Goal: Transaction & Acquisition: Book appointment/travel/reservation

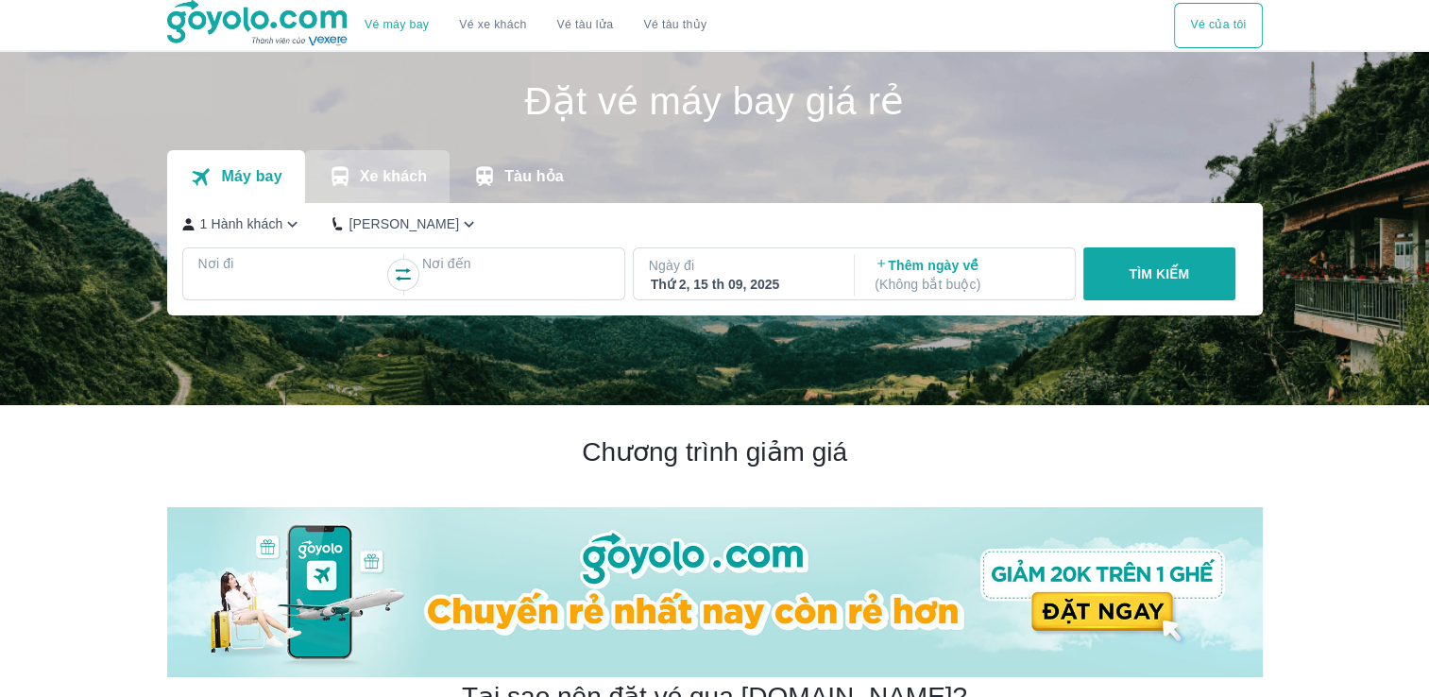
click at [415, 173] on p "Xe khách" at bounding box center [393, 176] width 67 height 19
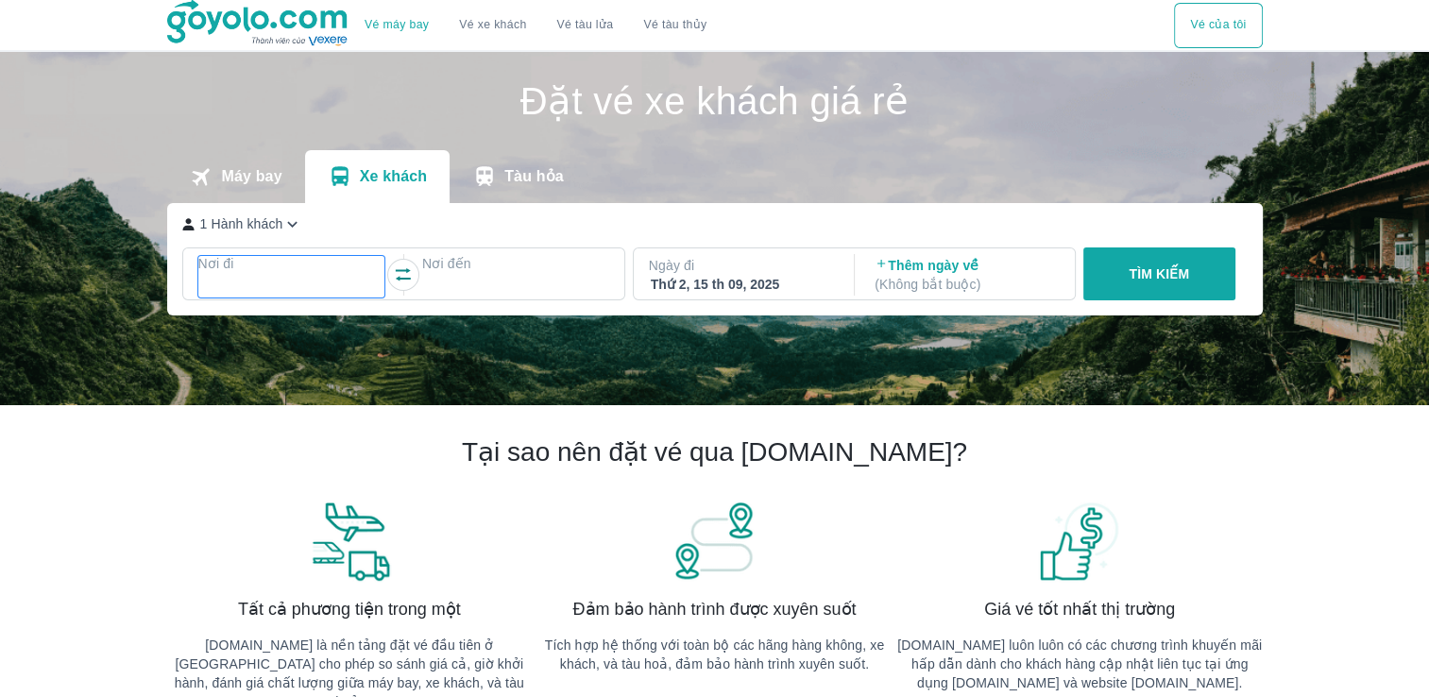
click at [255, 266] on p "Nơi đi" at bounding box center [291, 263] width 187 height 19
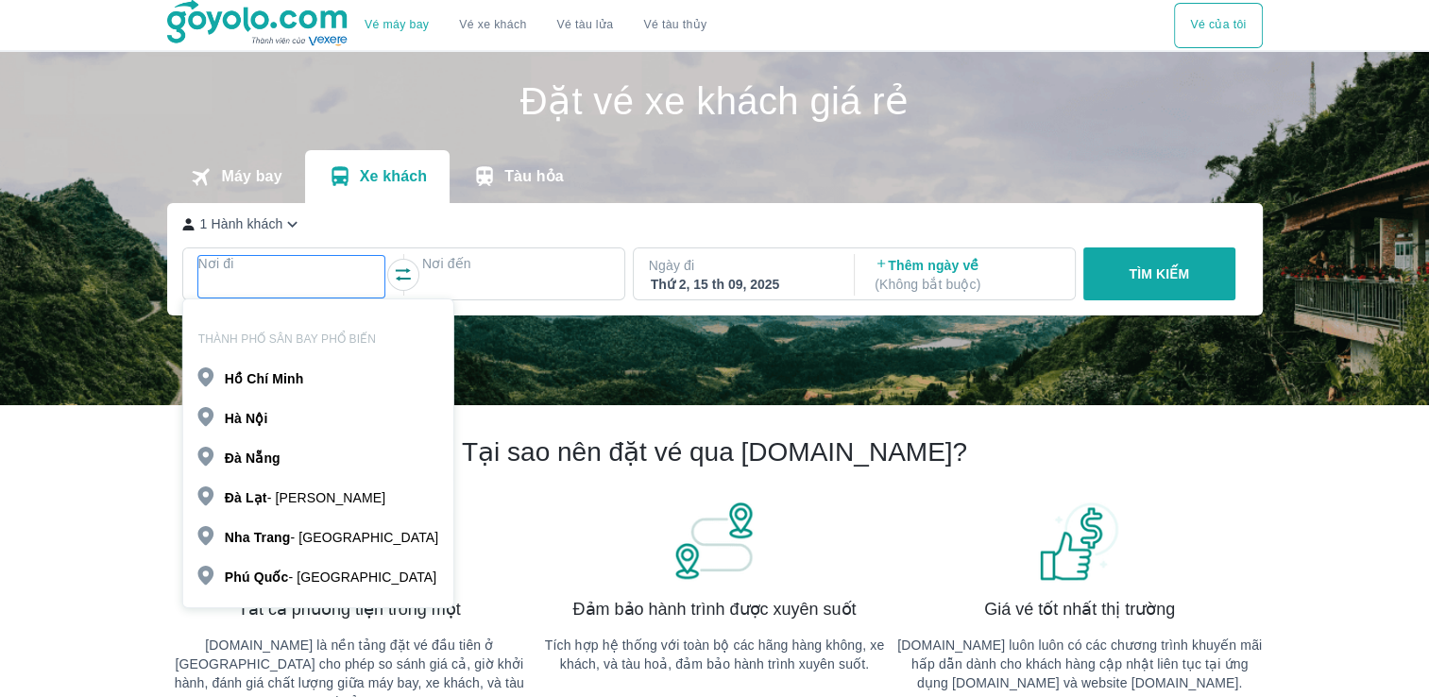
scroll to position [109, 0]
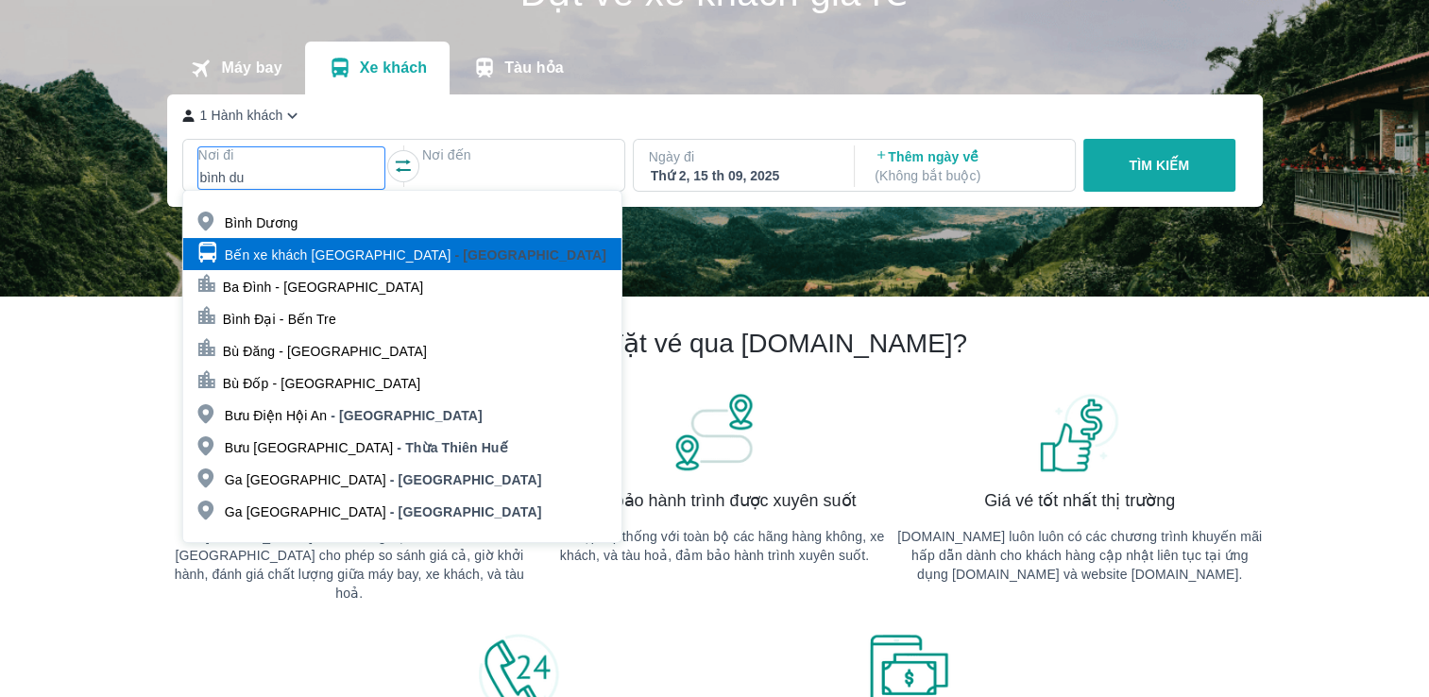
type input "bình du"
click at [454, 253] on p "- [GEOGRAPHIC_DATA]" at bounding box center [530, 254] width 152 height 19
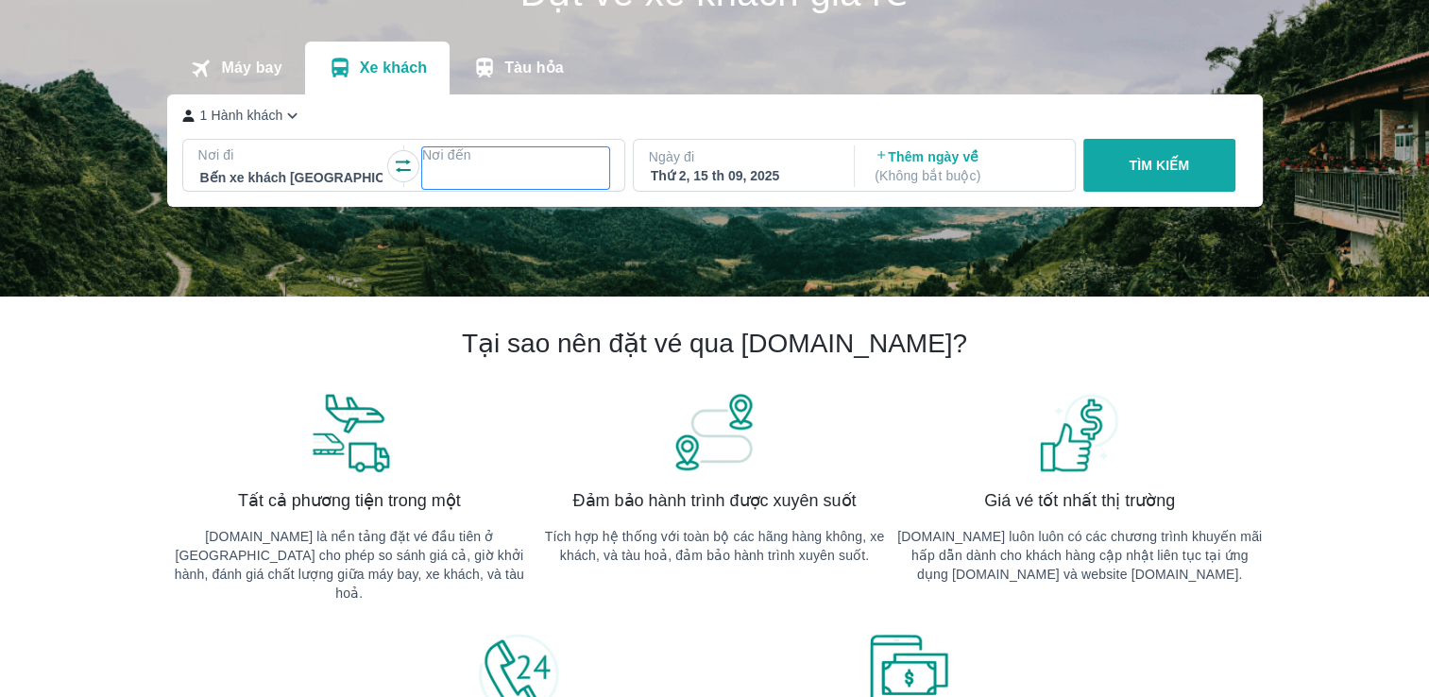
click at [462, 169] on div at bounding box center [515, 177] width 183 height 23
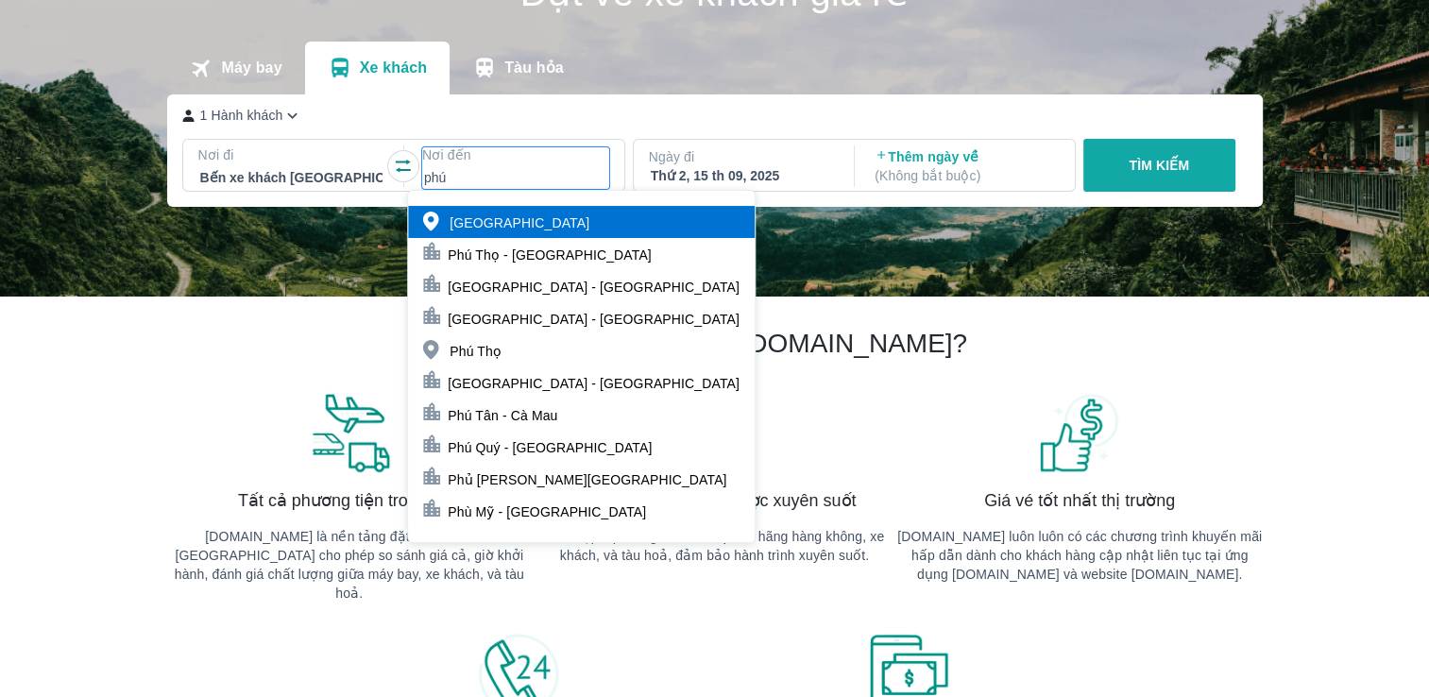
type input "phú"
click at [512, 216] on div "[GEOGRAPHIC_DATA]" at bounding box center [581, 222] width 347 height 32
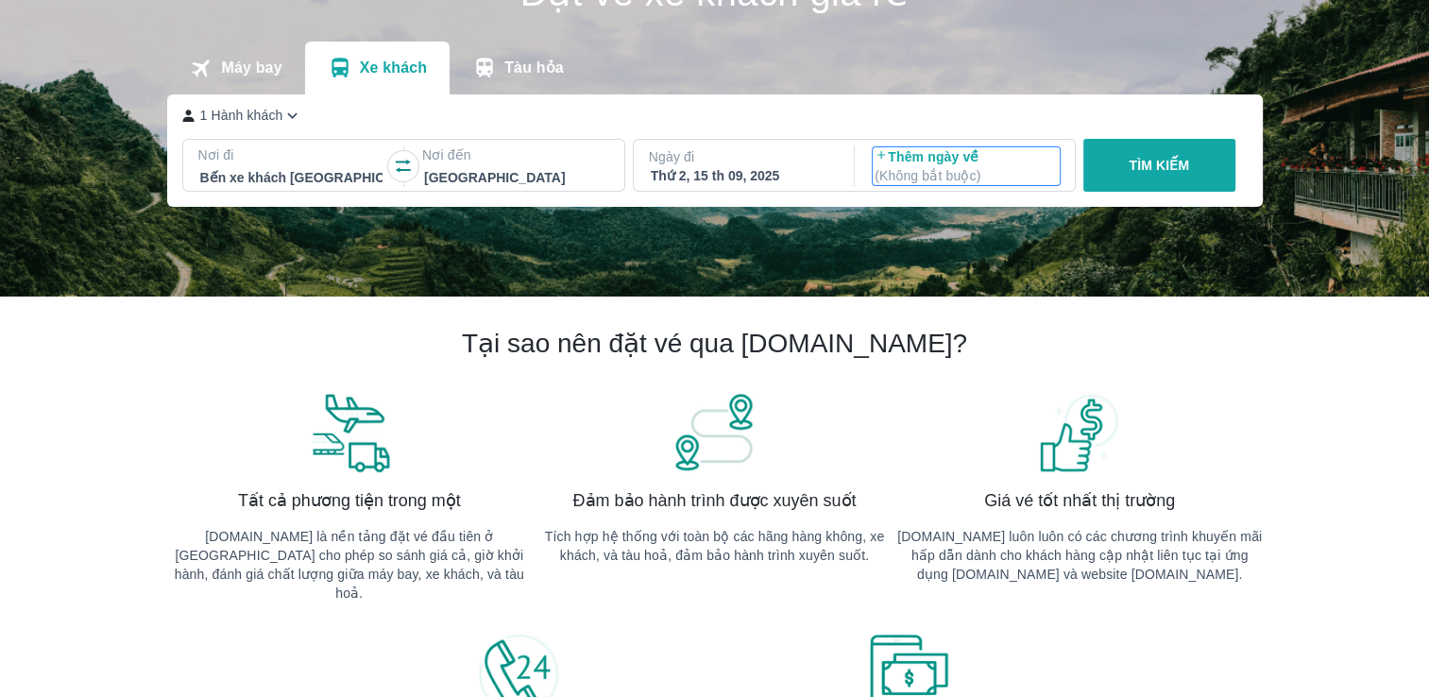
click at [925, 170] on p "( Không bắt buộc )" at bounding box center [965, 175] width 183 height 19
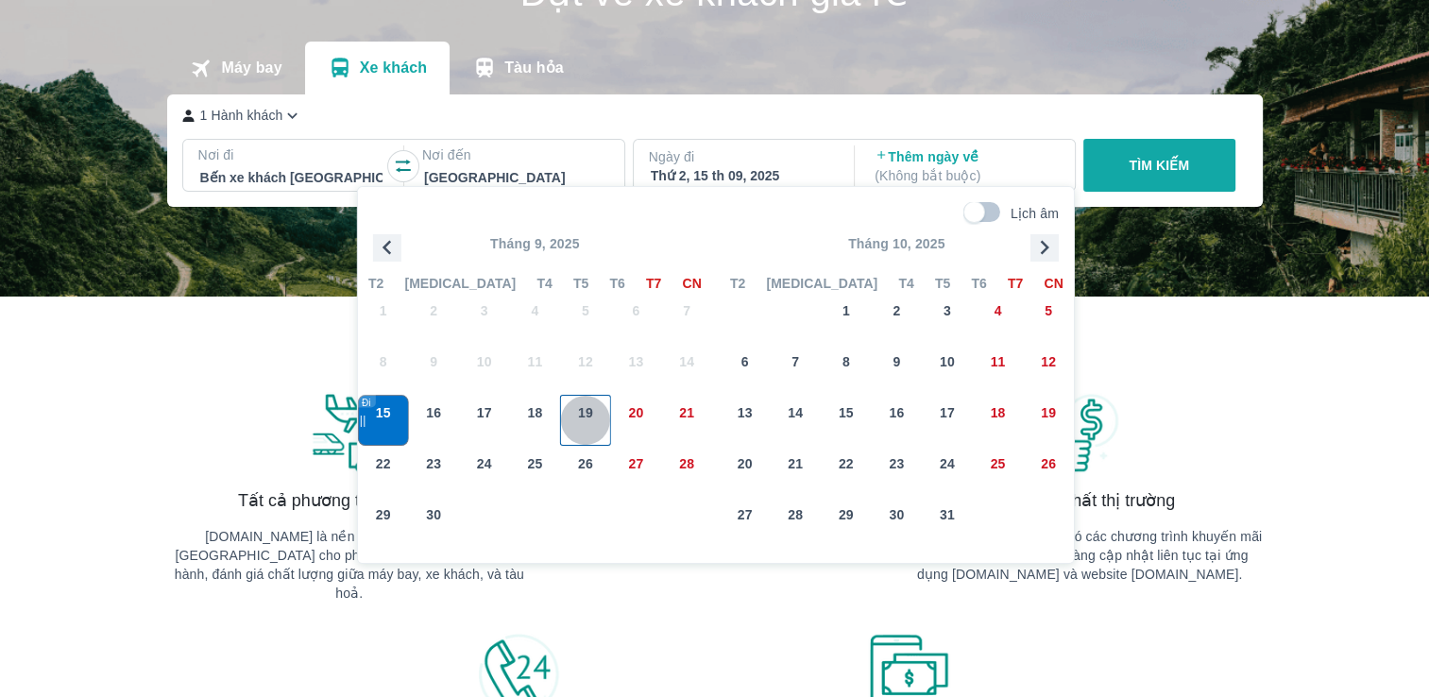
click at [598, 421] on div "19" at bounding box center [585, 420] width 49 height 49
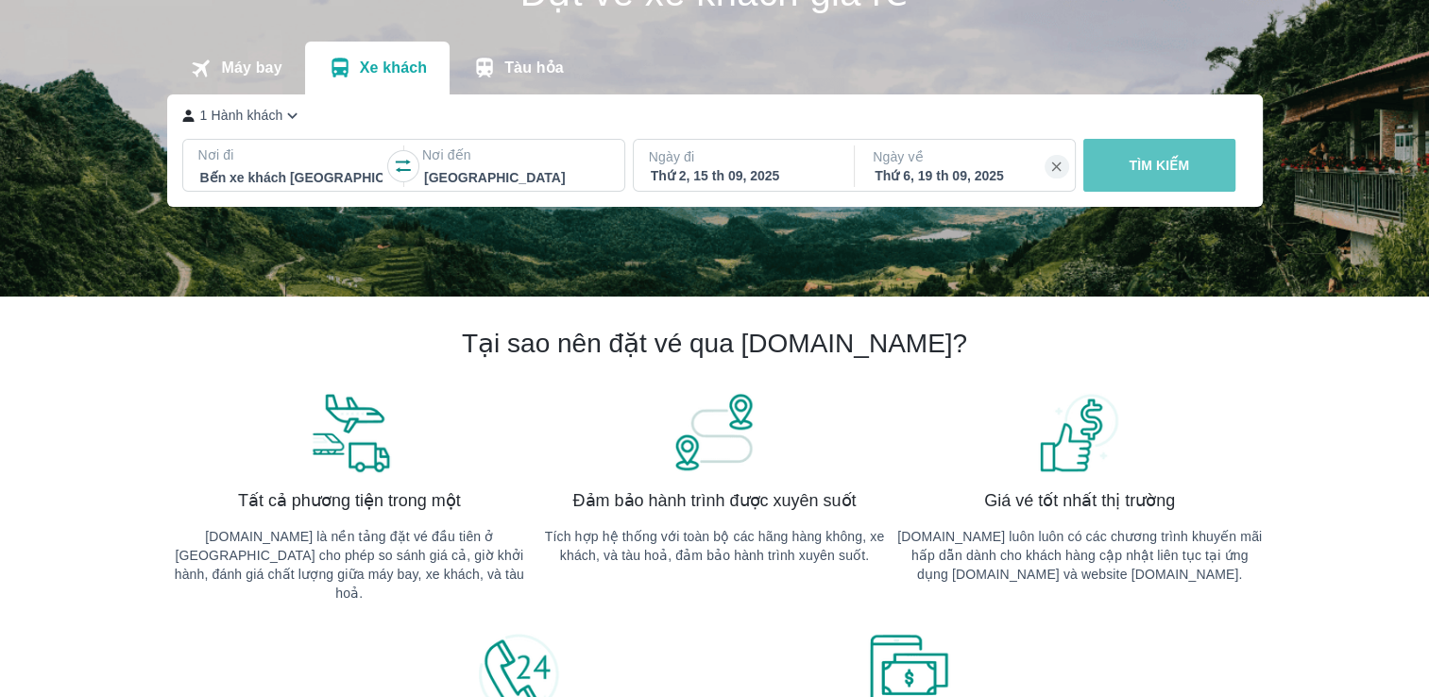
click at [1160, 174] on p "TÌM KIẾM" at bounding box center [1158, 165] width 60 height 19
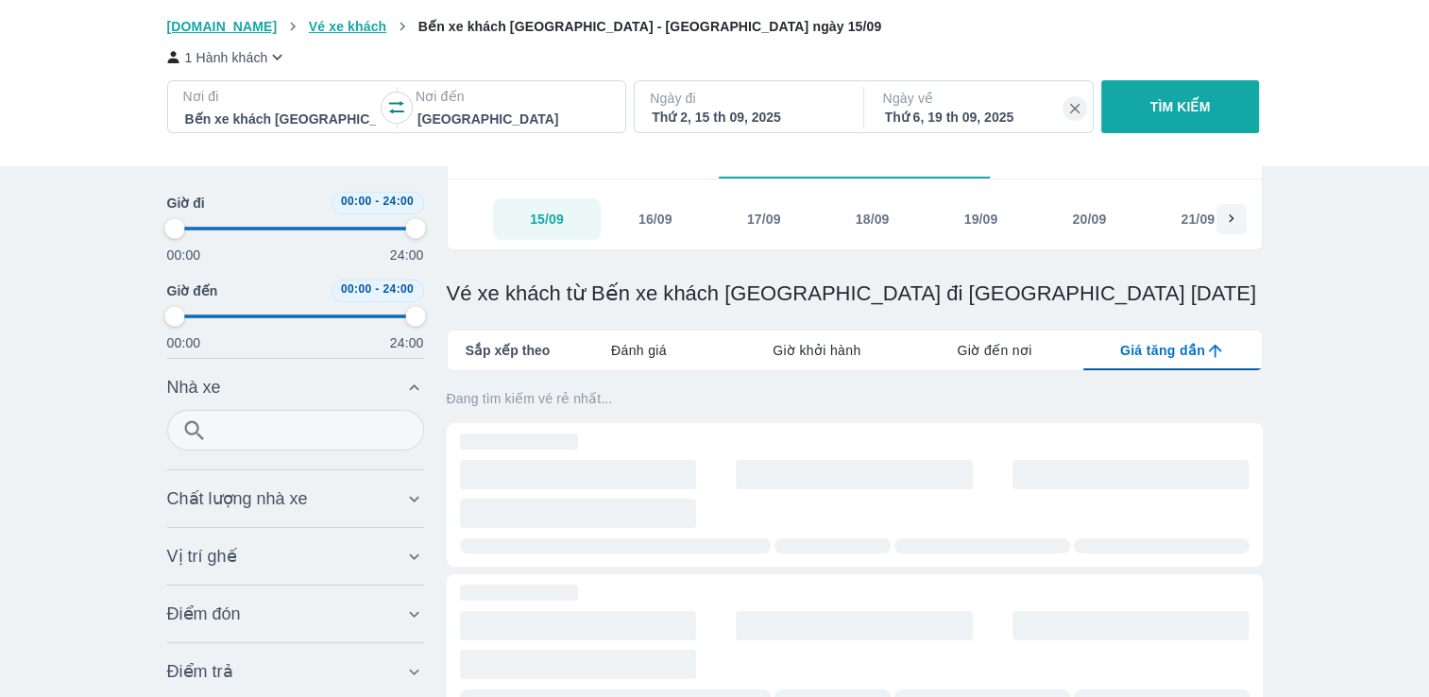
scroll to position [1, 0]
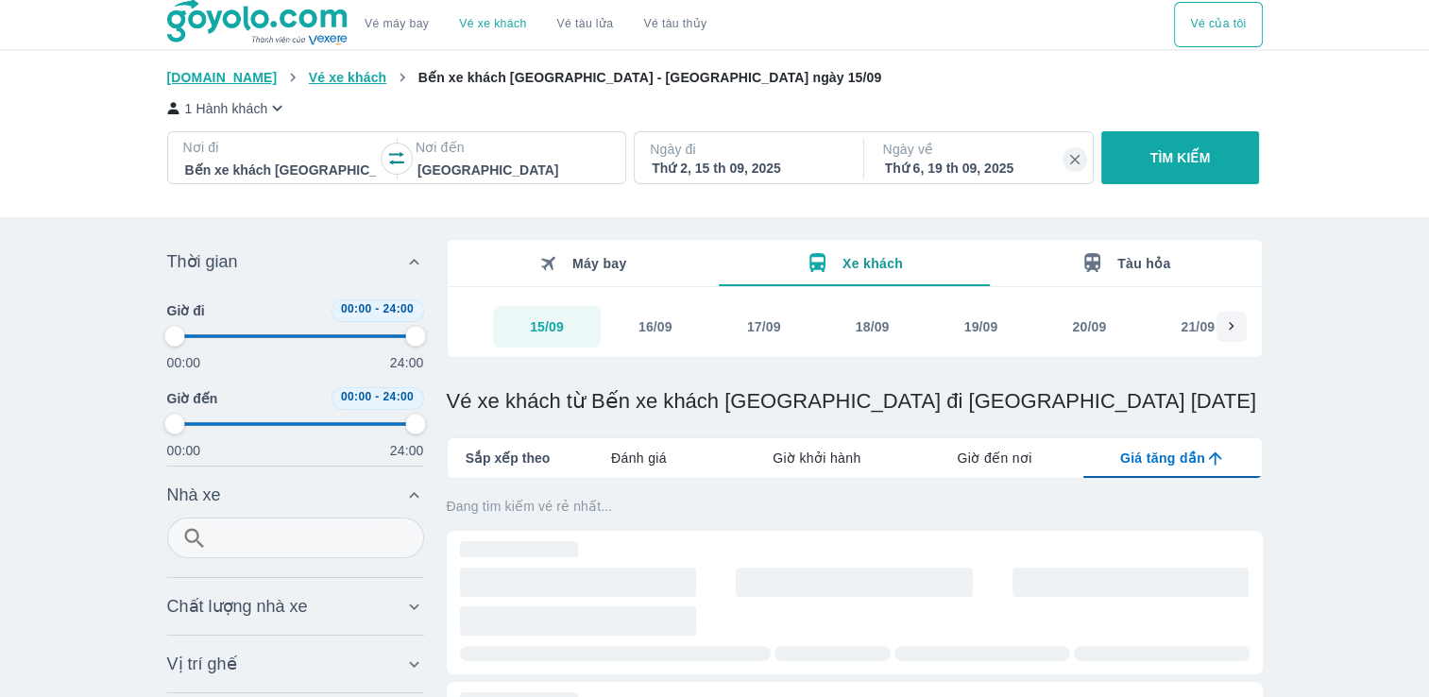
type input "97.9166666666667"
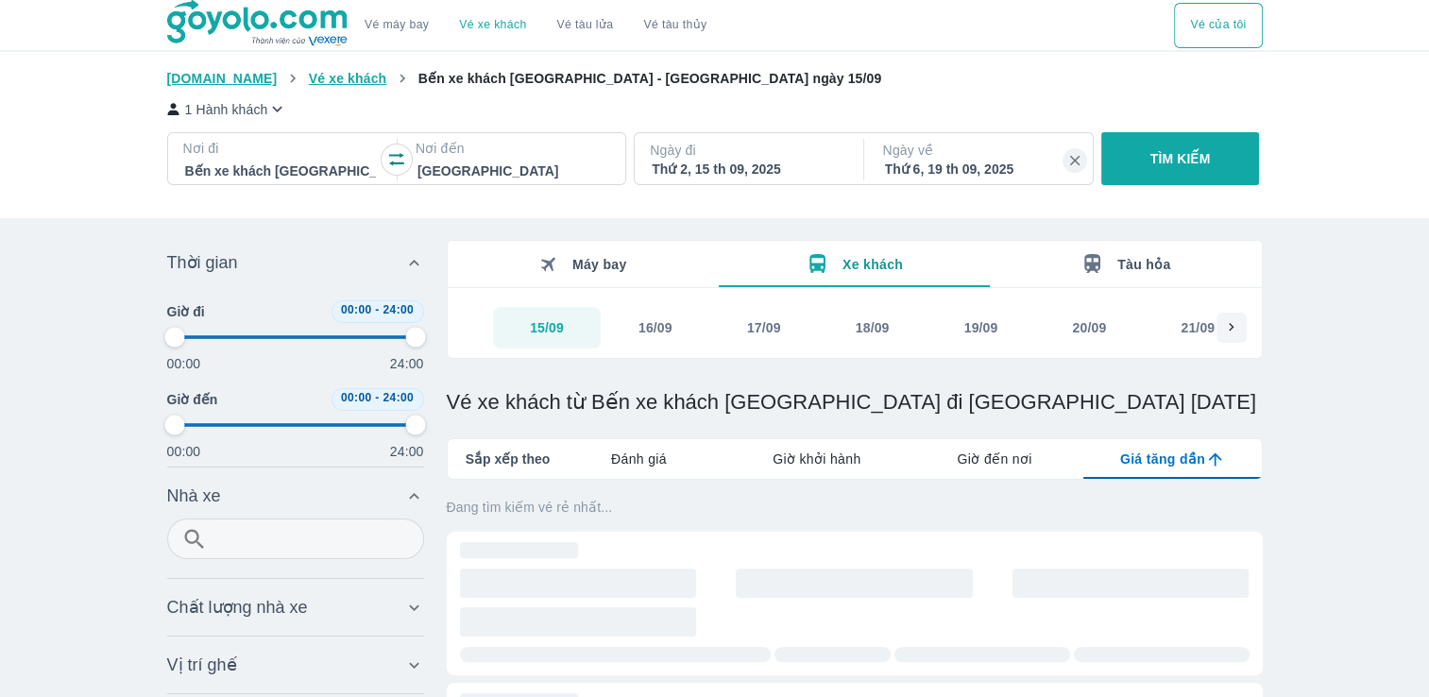
type input "97.9166666666667"
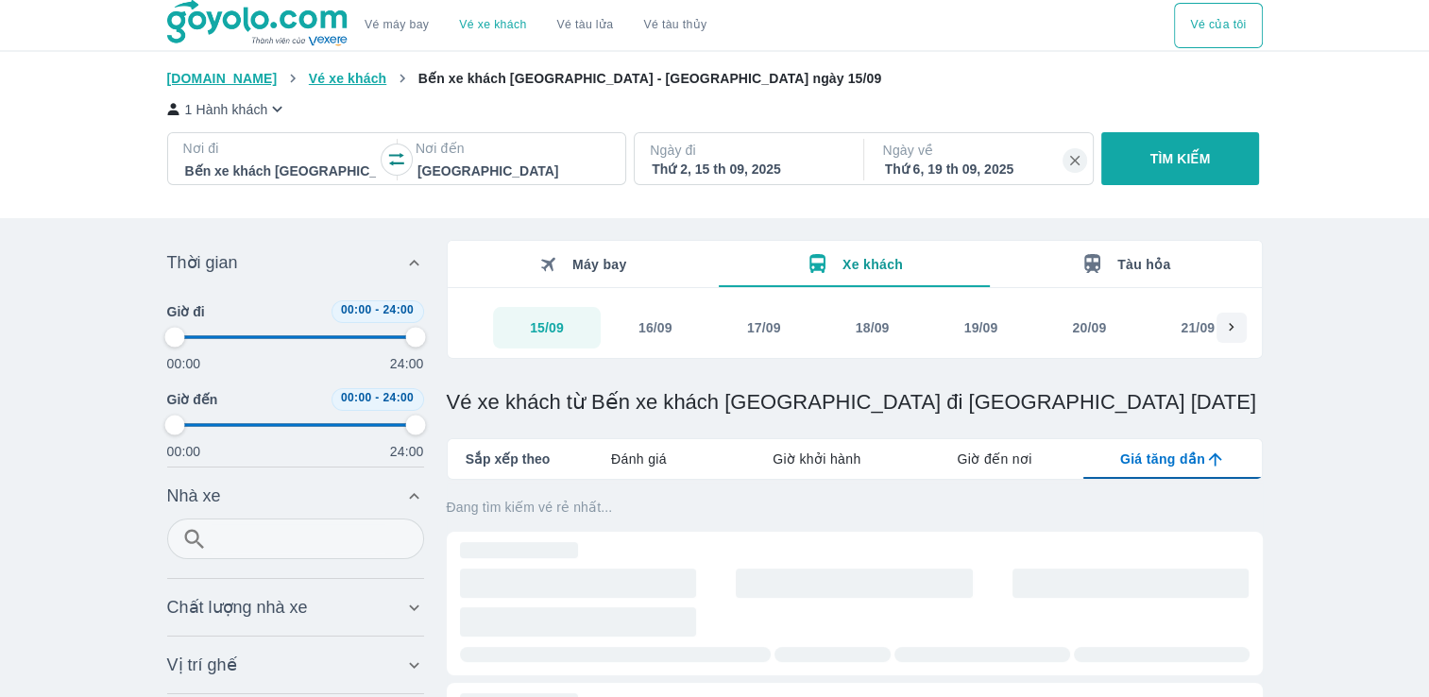
type input "97.9166666666667"
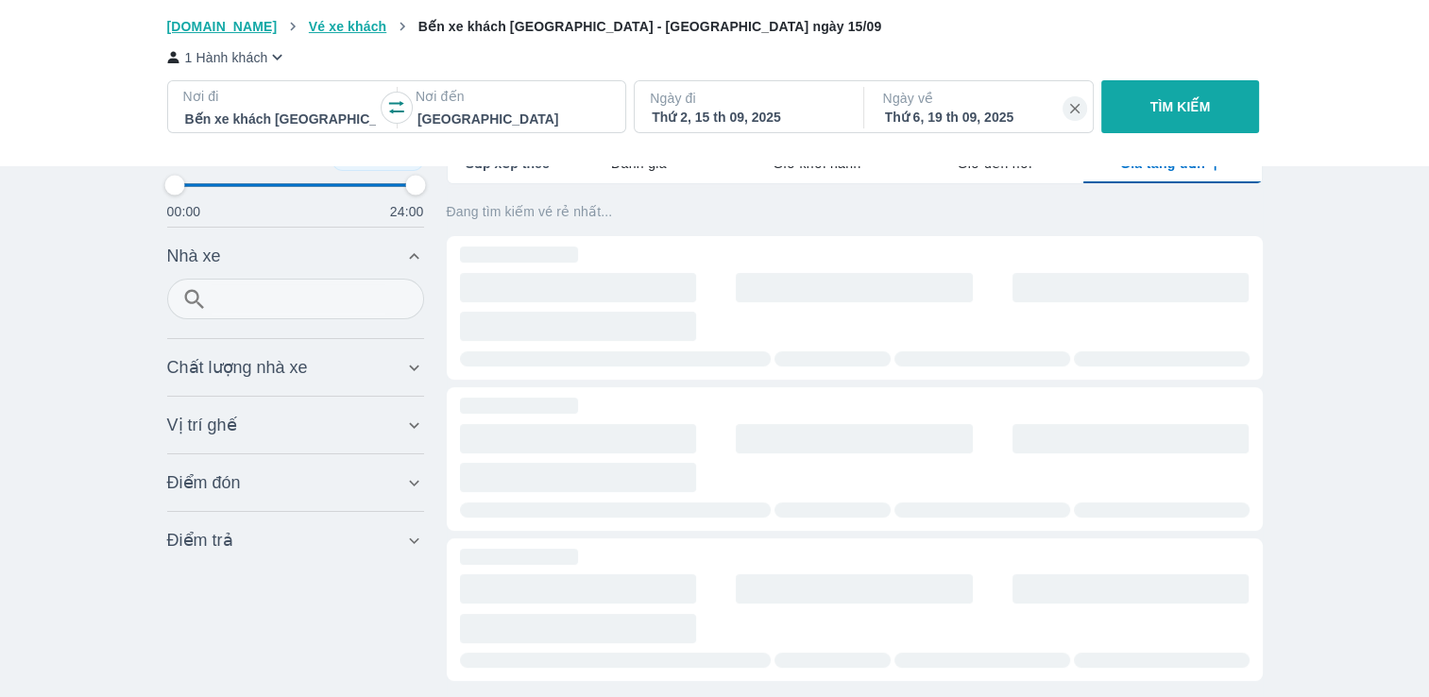
scroll to position [294, 0]
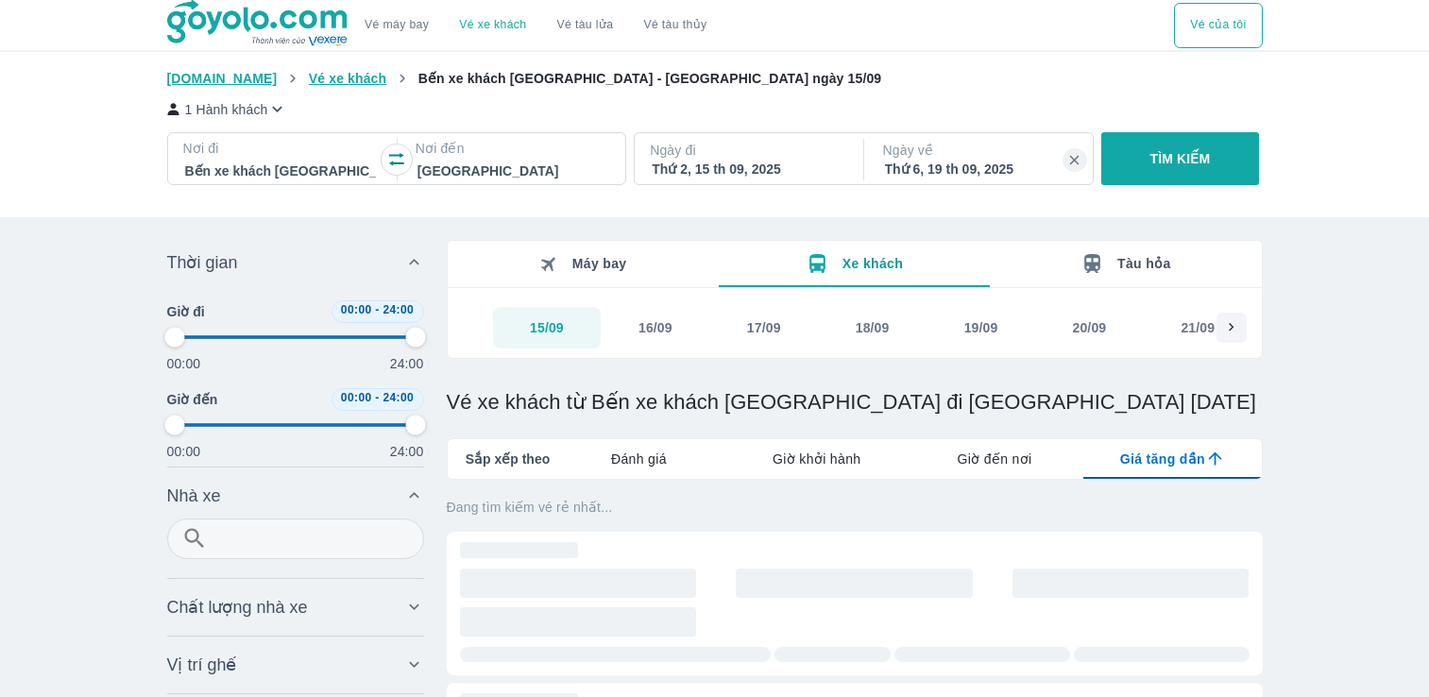
type input "97.9166666666667"
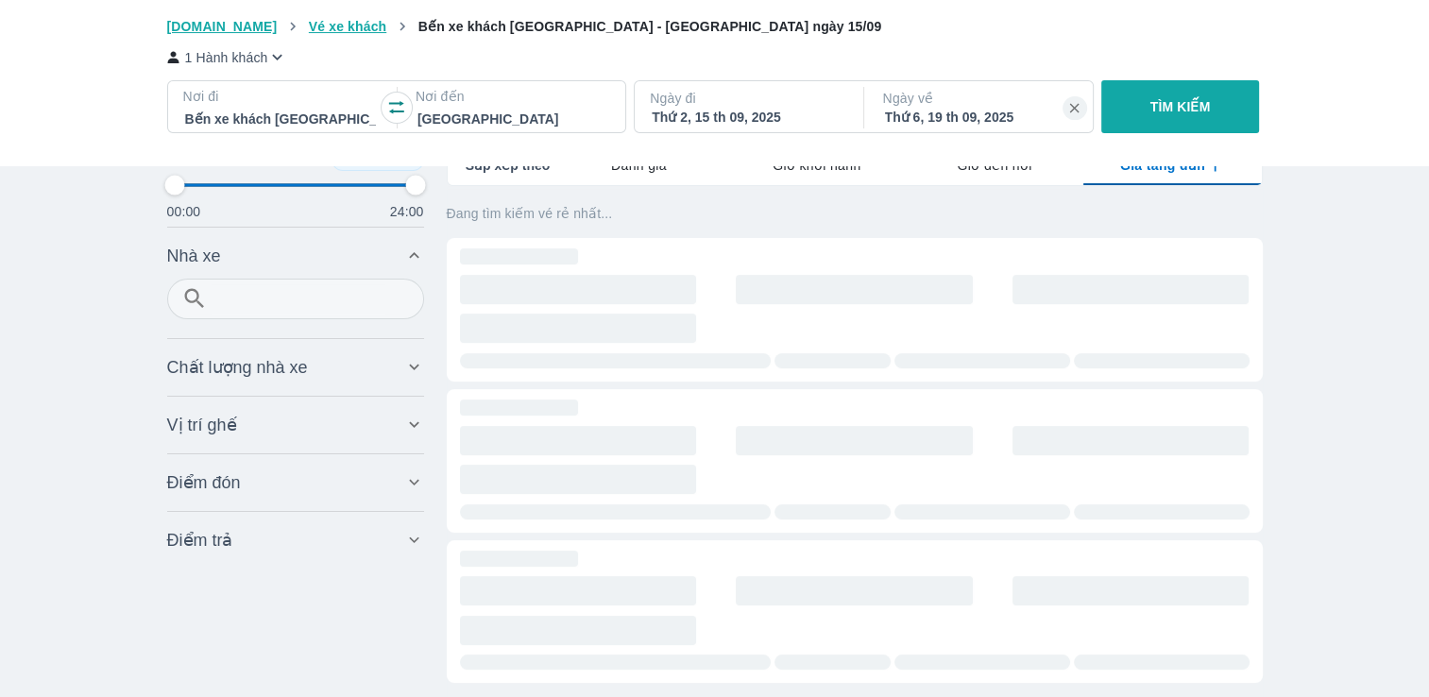
type input "97.9166666666667"
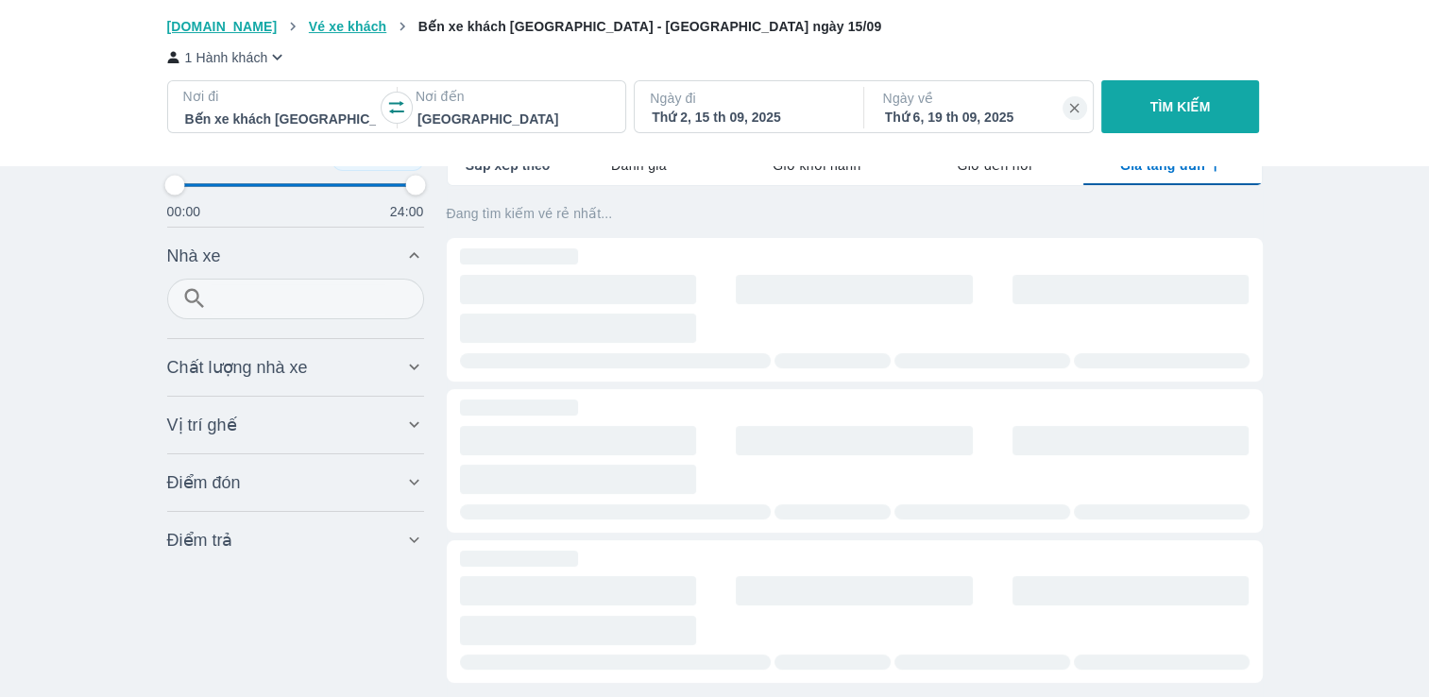
type input "97.9166666666667"
click at [356, 115] on div at bounding box center [280, 119] width 191 height 23
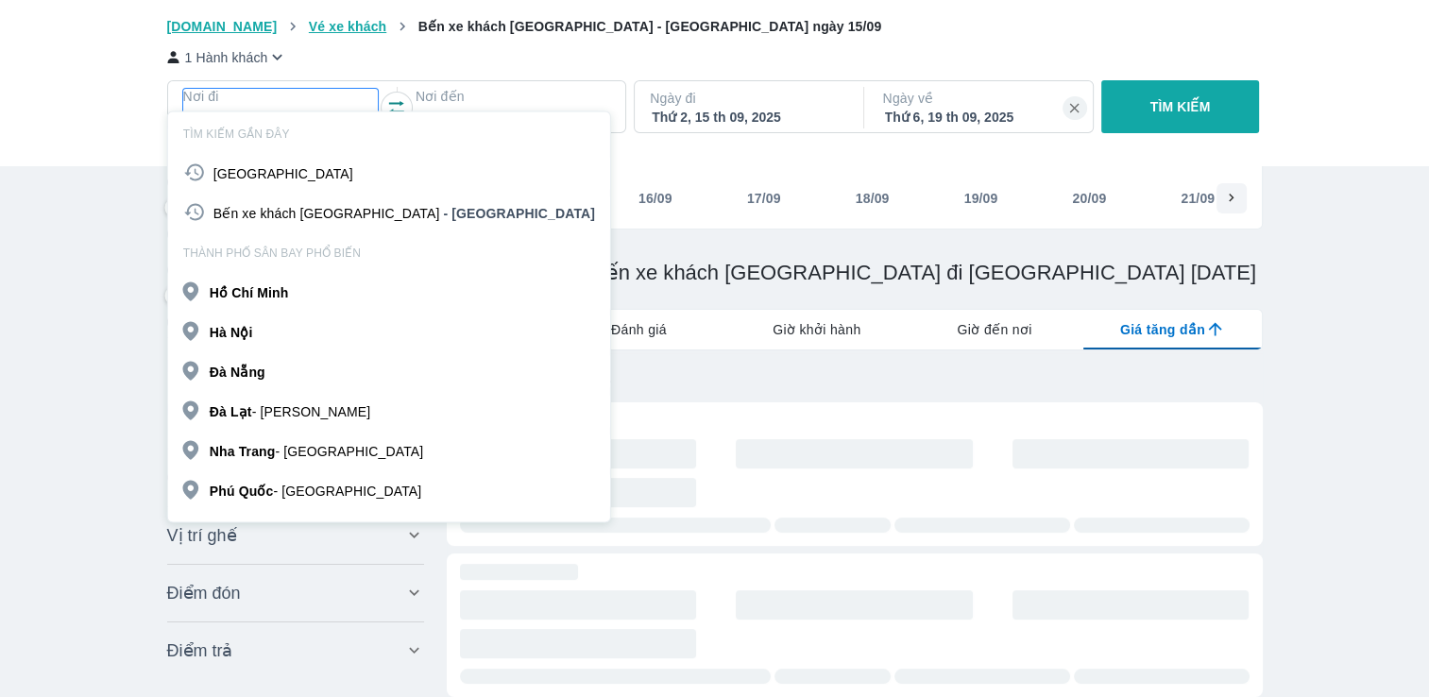
scroll to position [109, 0]
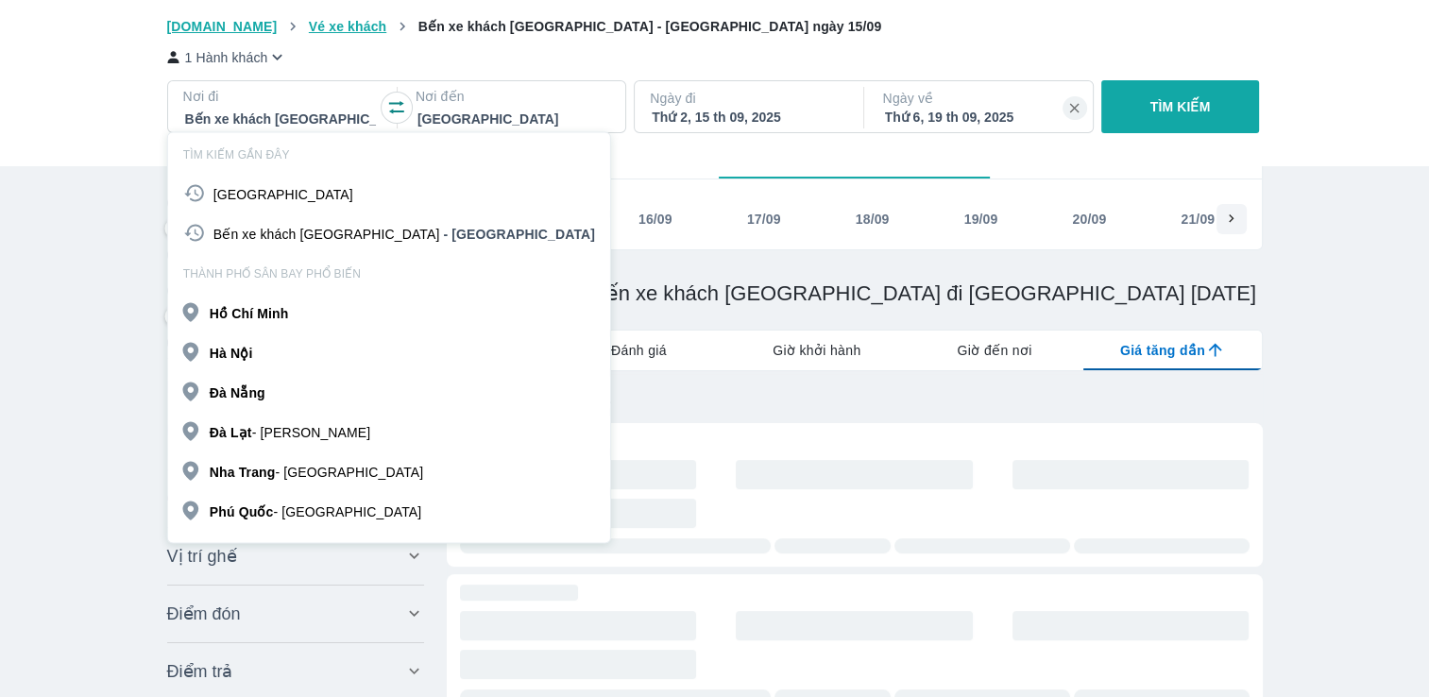
click at [378, 117] on div "Nơi đi Bến xe khách [GEOGRAPHIC_DATA]" at bounding box center [280, 110] width 225 height 42
click at [357, 117] on div at bounding box center [280, 119] width 191 height 23
type input "b"
type input "97.9166666666667"
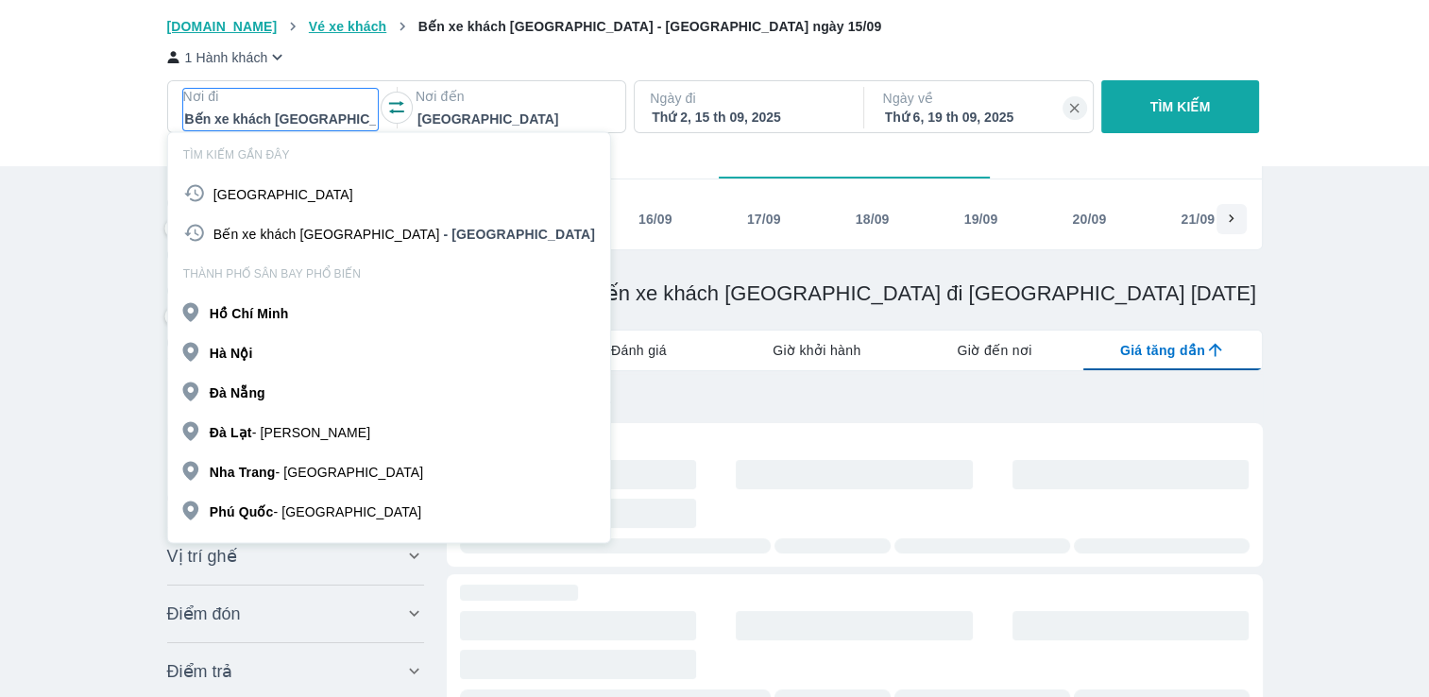
type input "97.9166666666667"
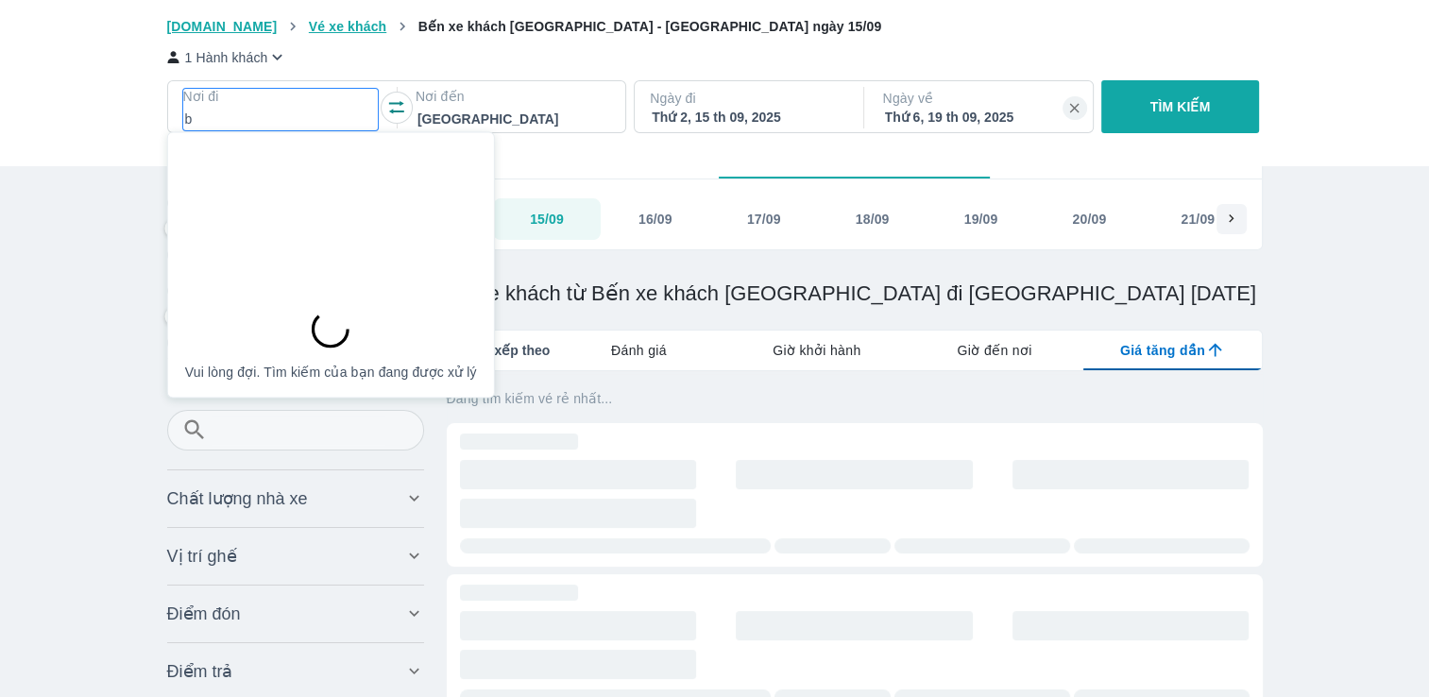
type input "97.9166666666667"
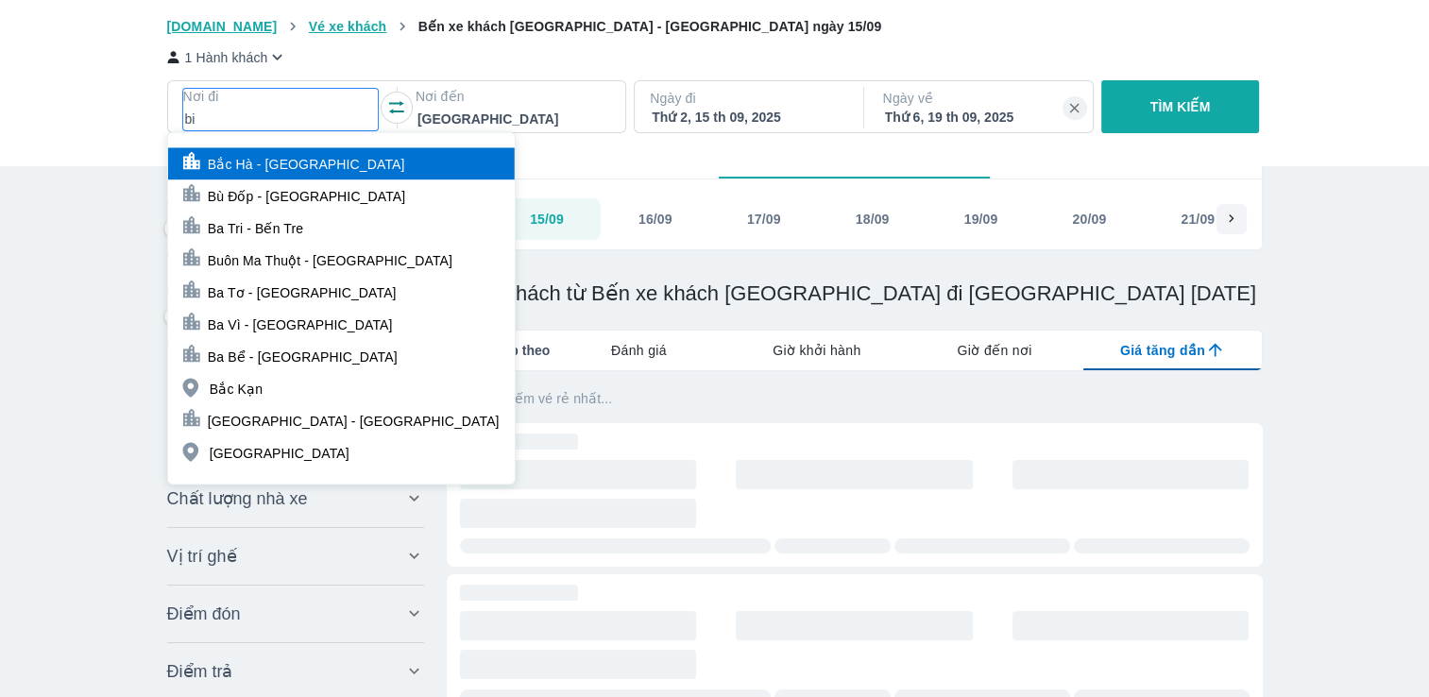
type input "bin"
type input "97.9166666666667"
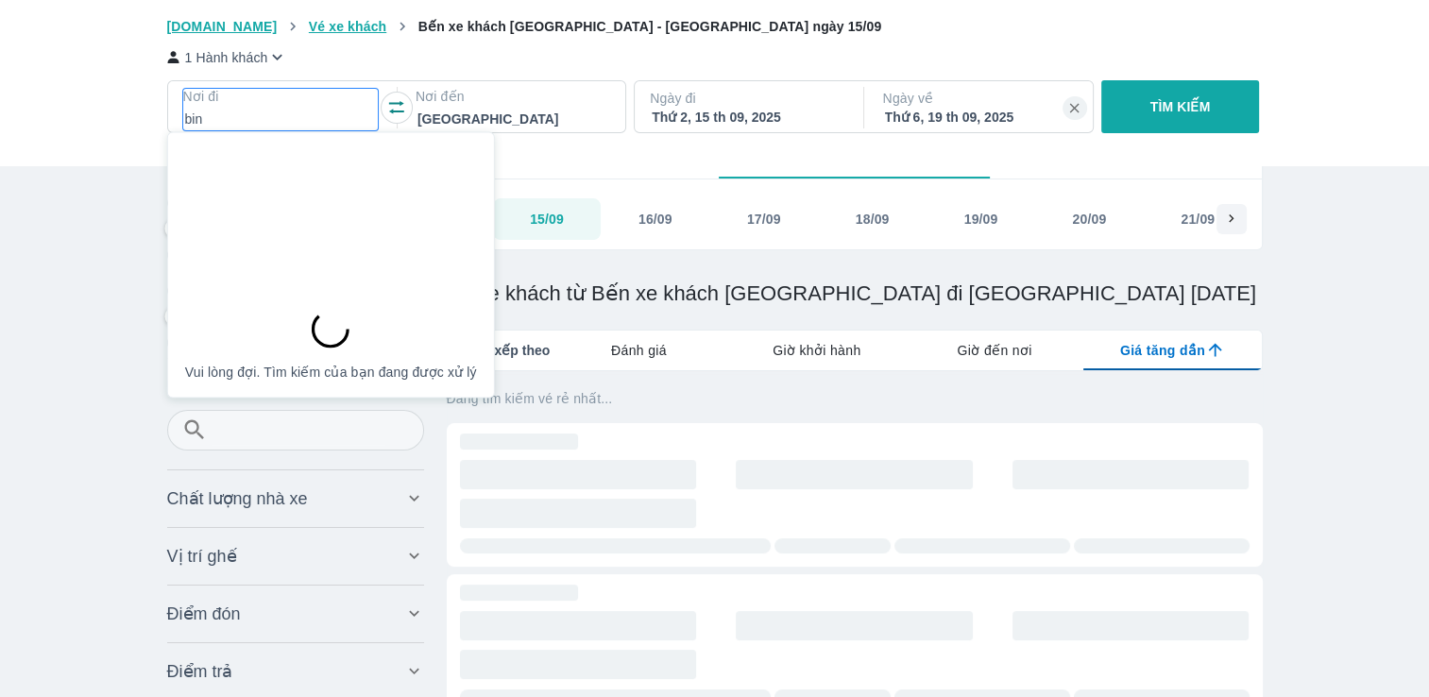
type input "binh"
type input "97.9166666666667"
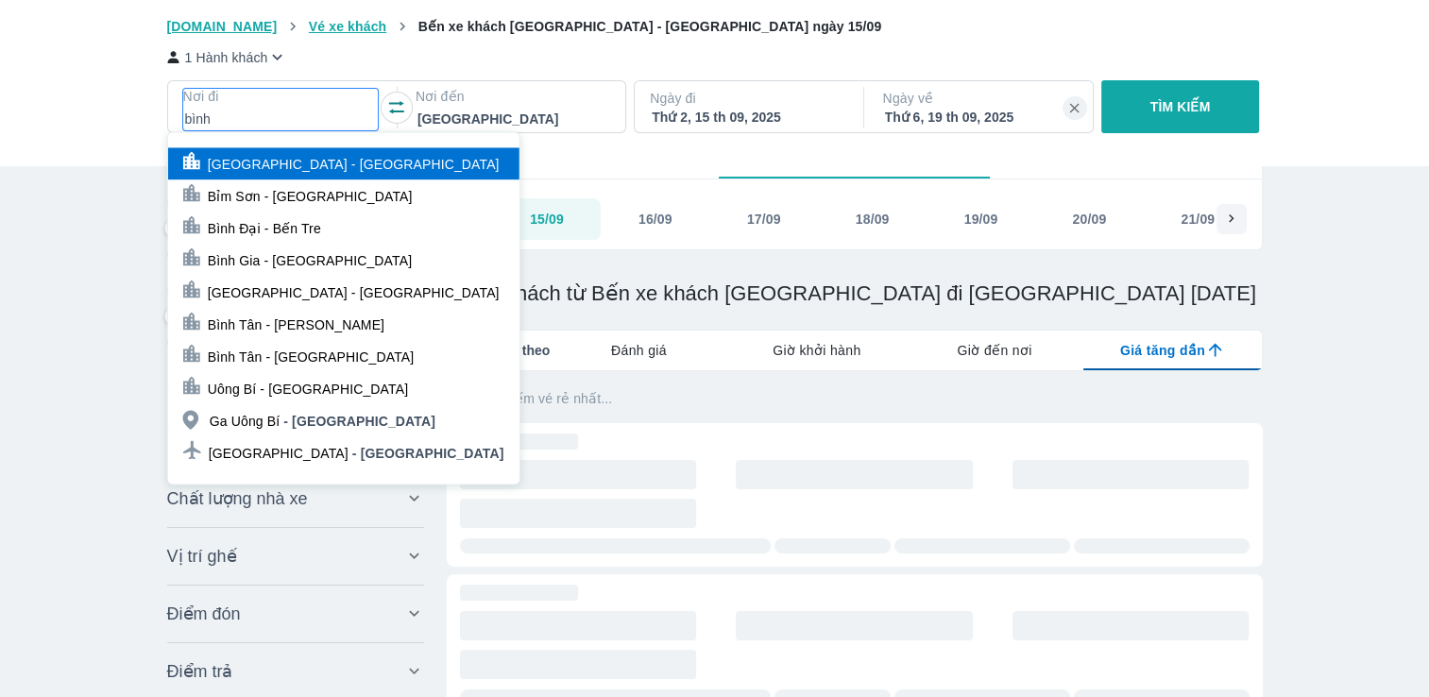
type input "bình d"
type input "97.9166666666667"
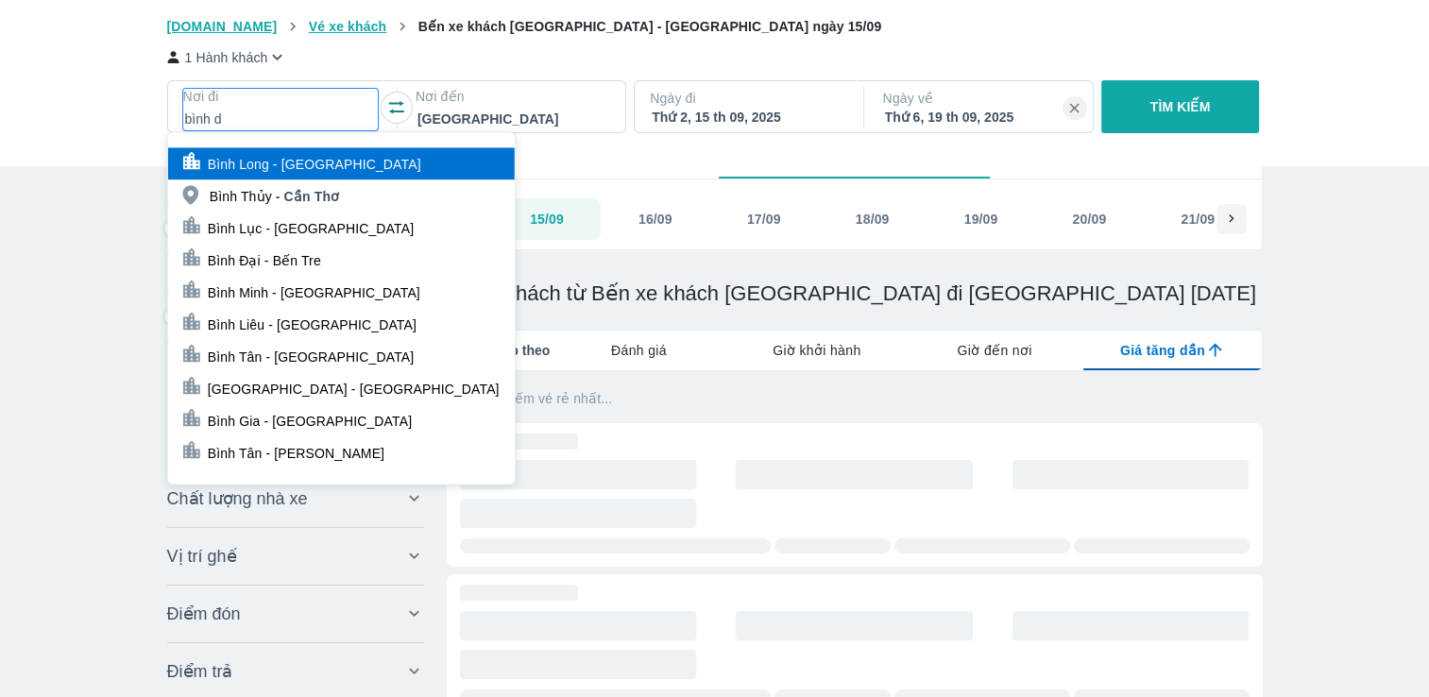
type input "bình do"
type input "97.9166666666667"
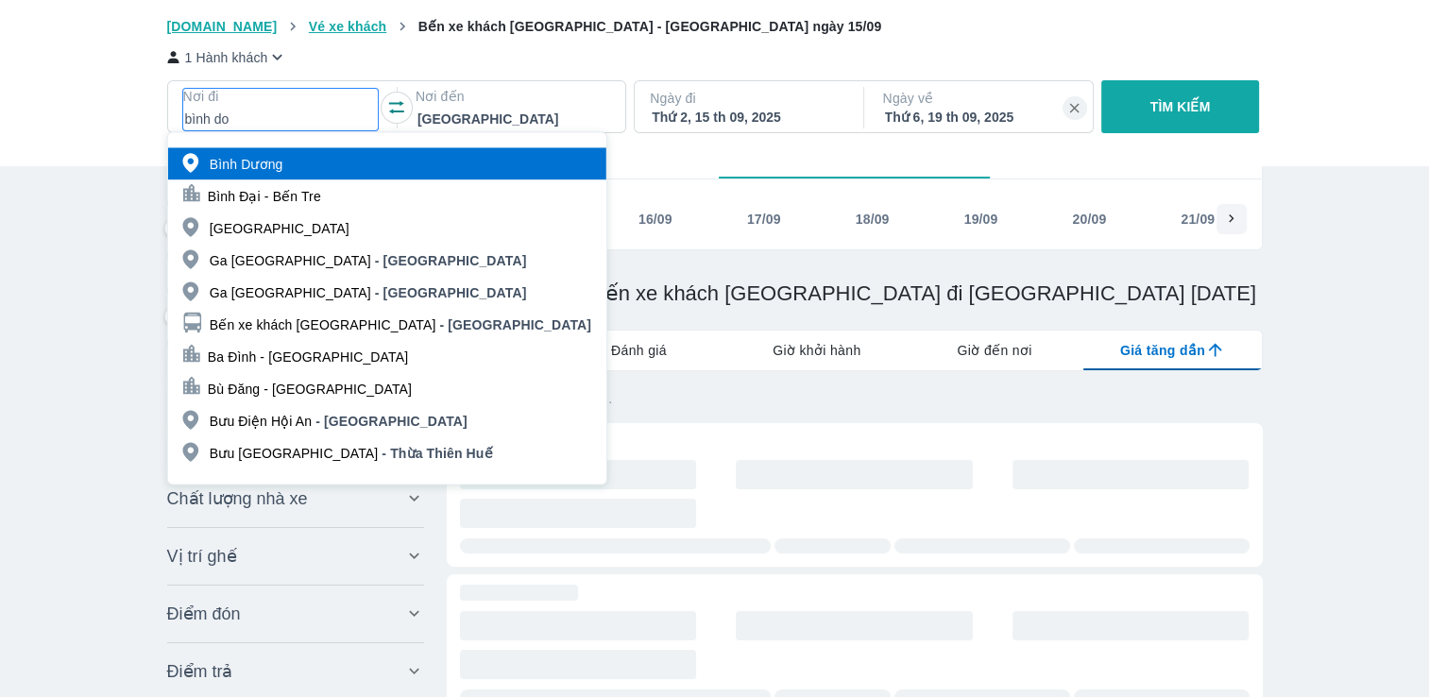
type input "97.9166666666667"
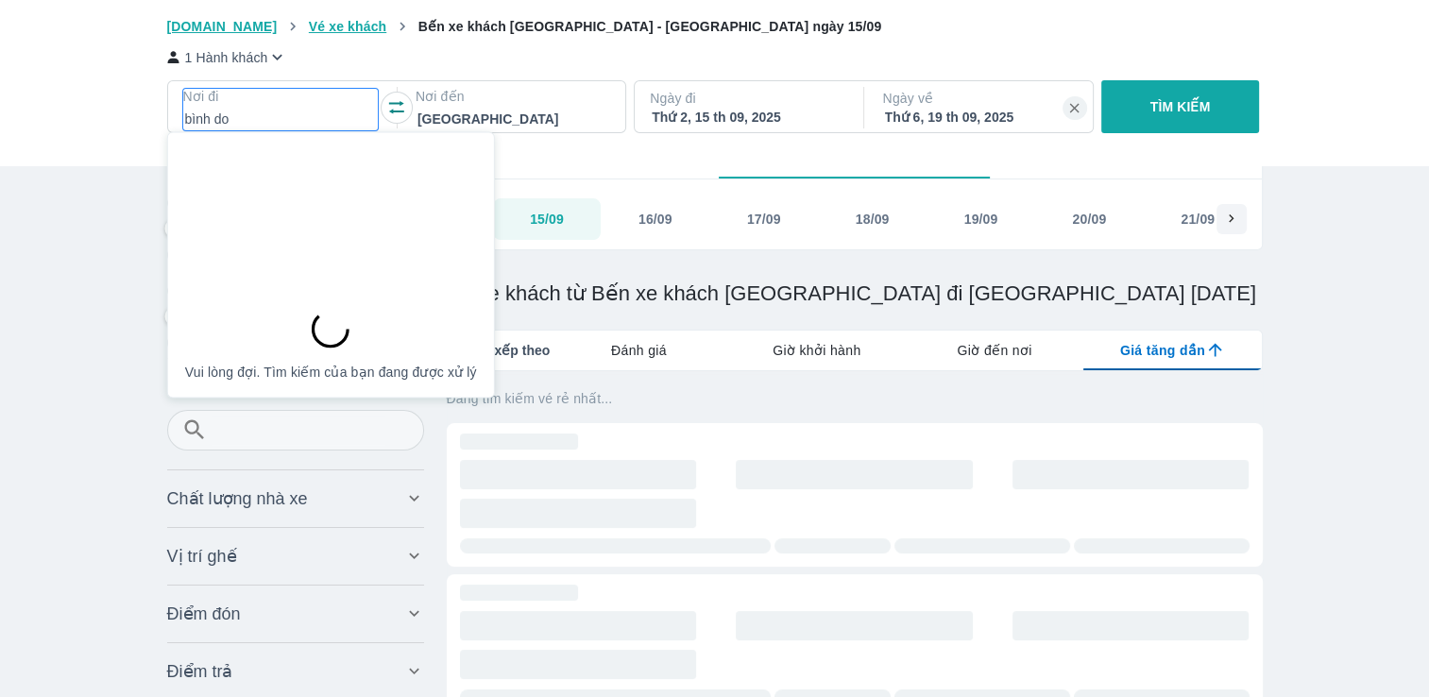
type input "97.9166666666667"
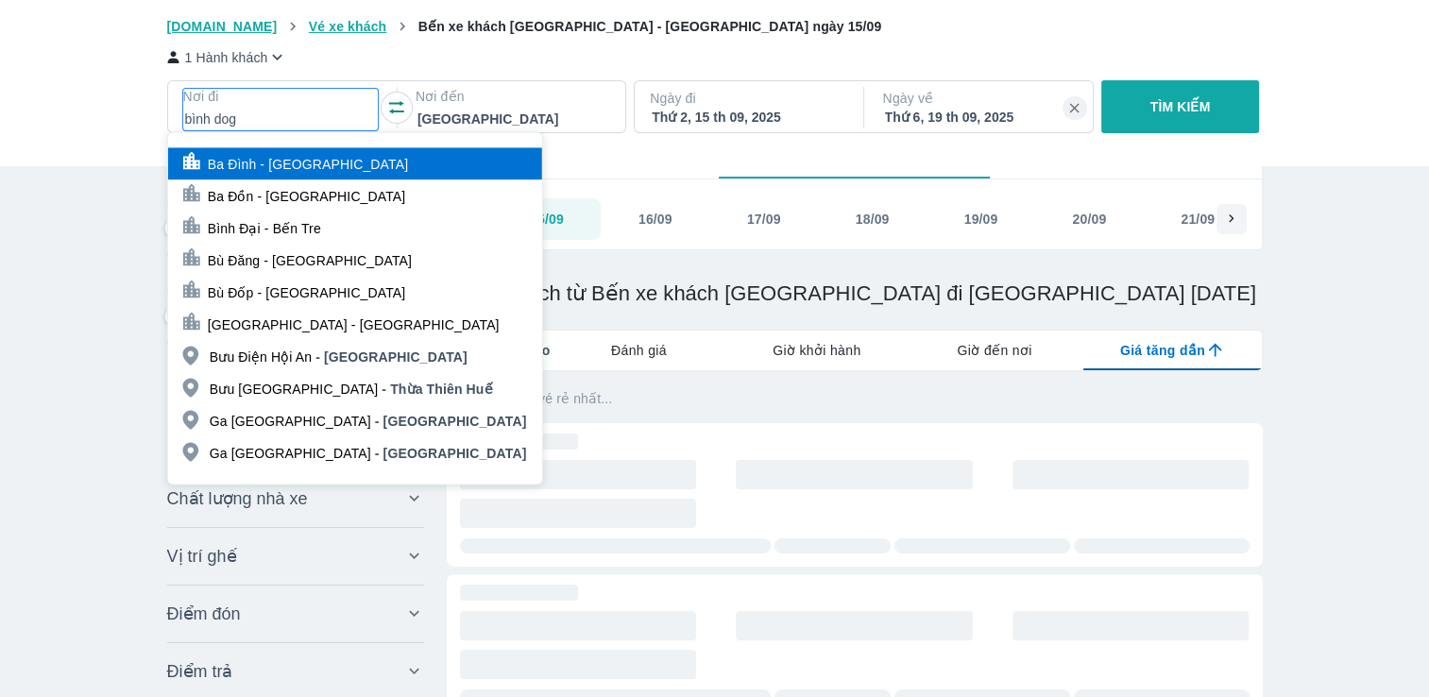
type input "bình dogw"
type input "97.9166666666667"
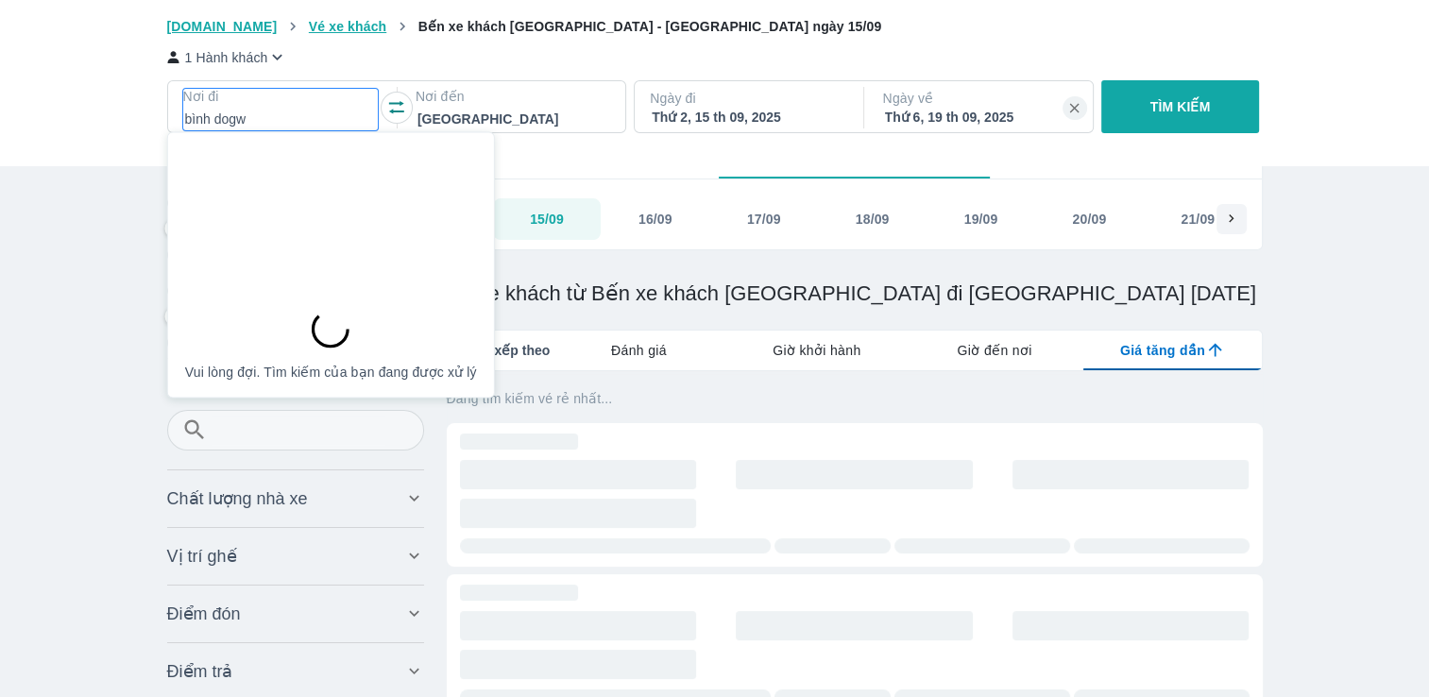
type input "97.9166666666667"
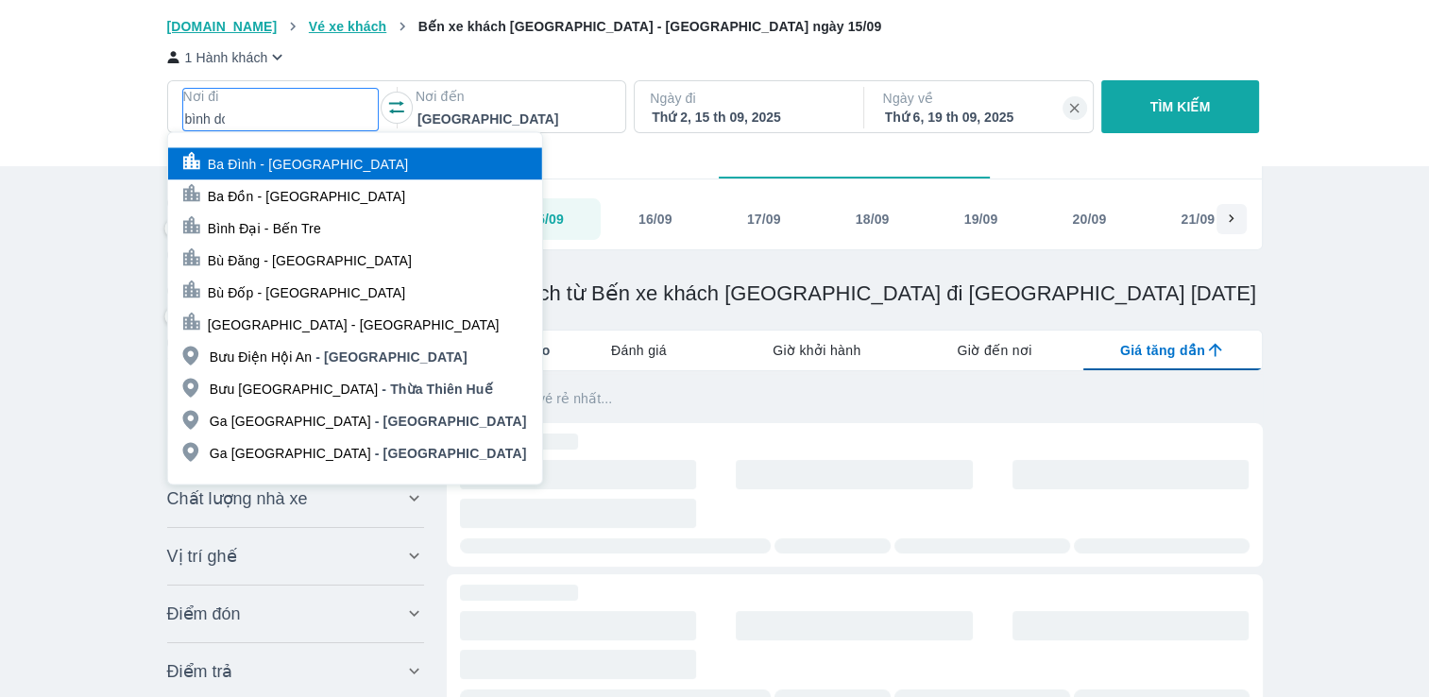
type input "bình d"
type input "97.9166666666667"
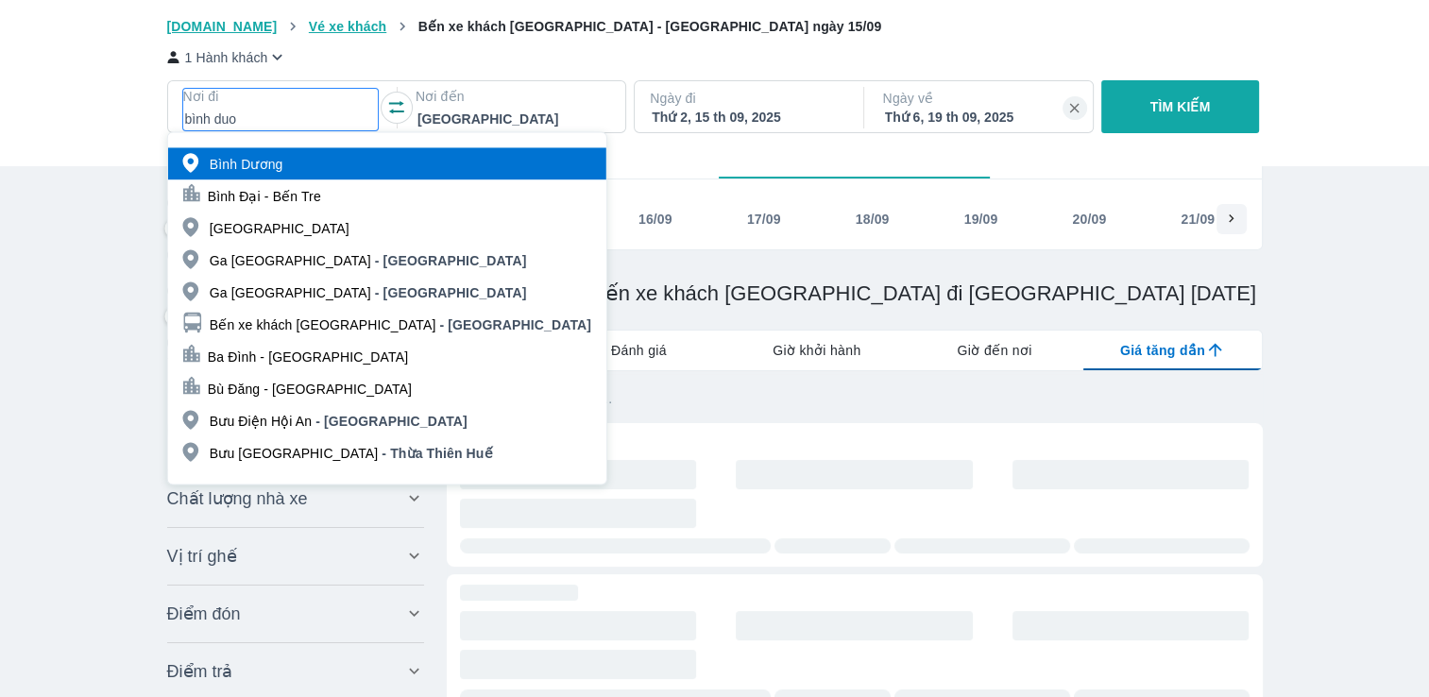
type input "bình duon"
type input "97.9166666666667"
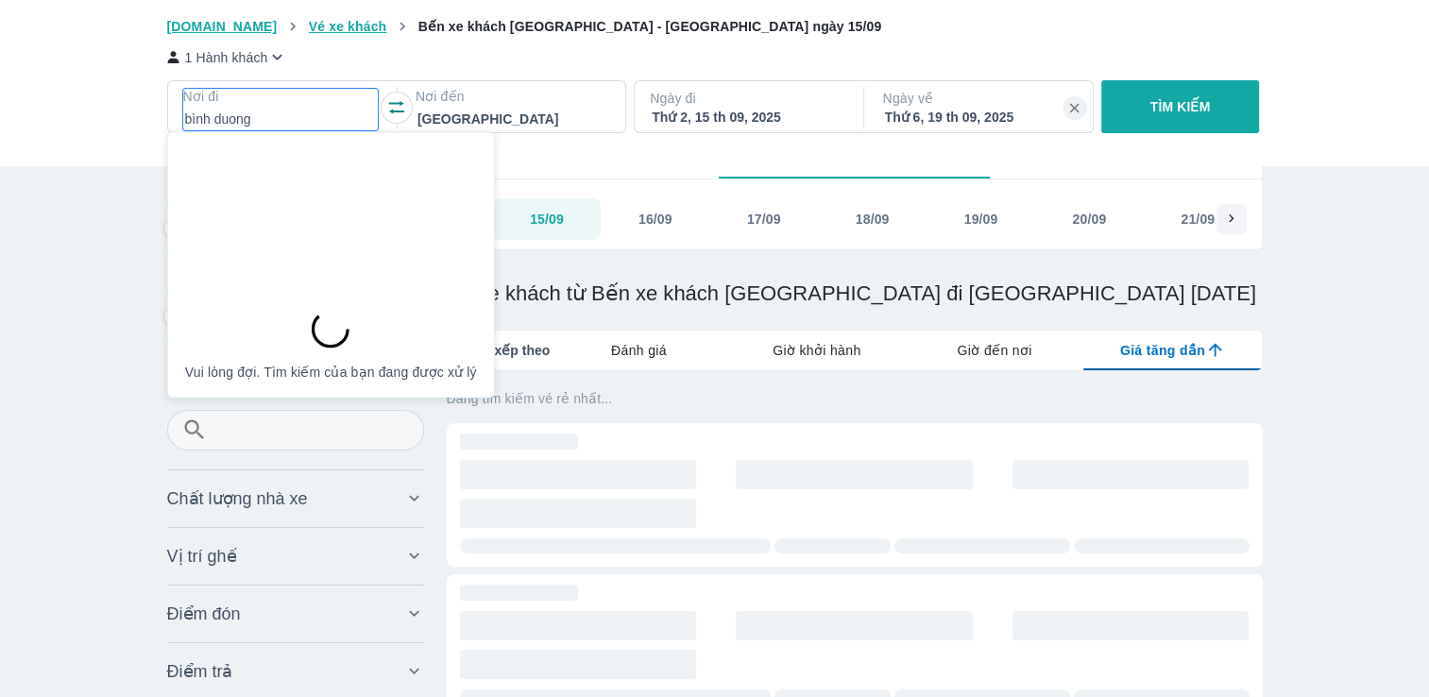
type input "bình dương"
type input "97.9166666666667"
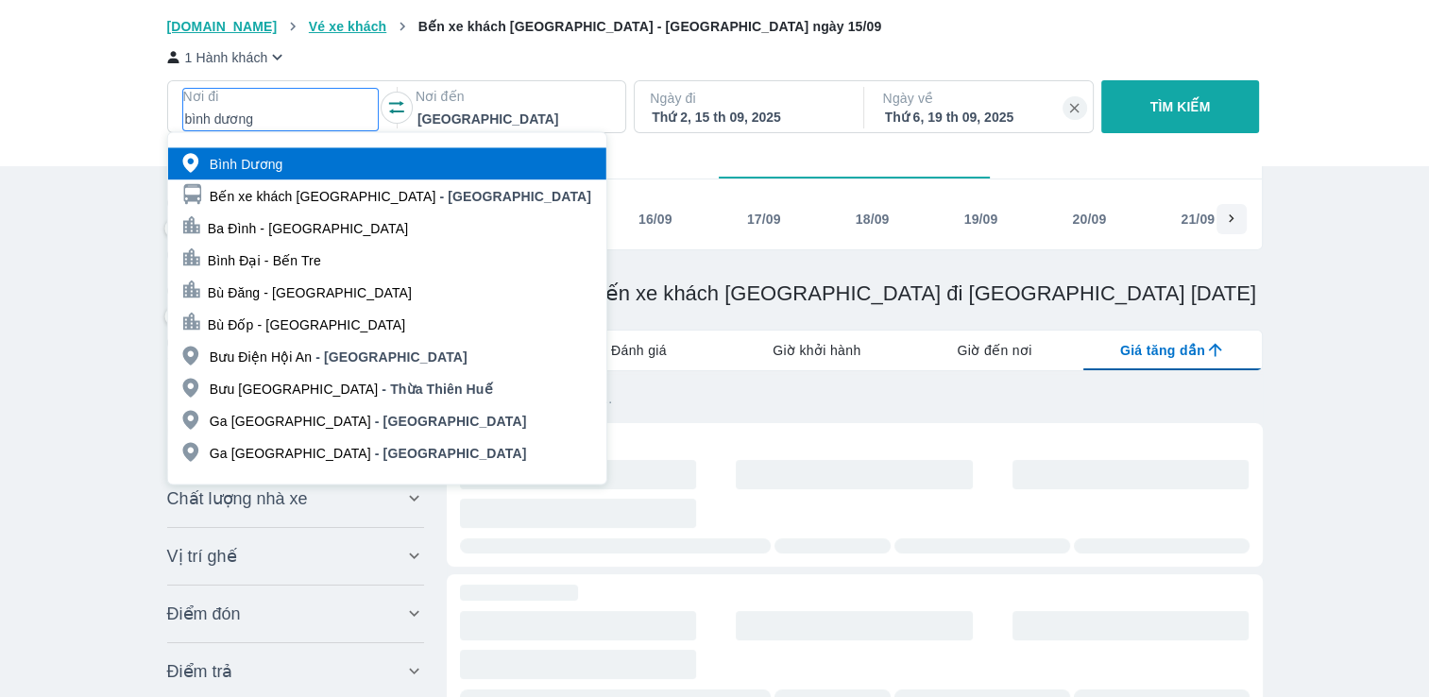
type input "97.9166666666667"
type input "bình dương"
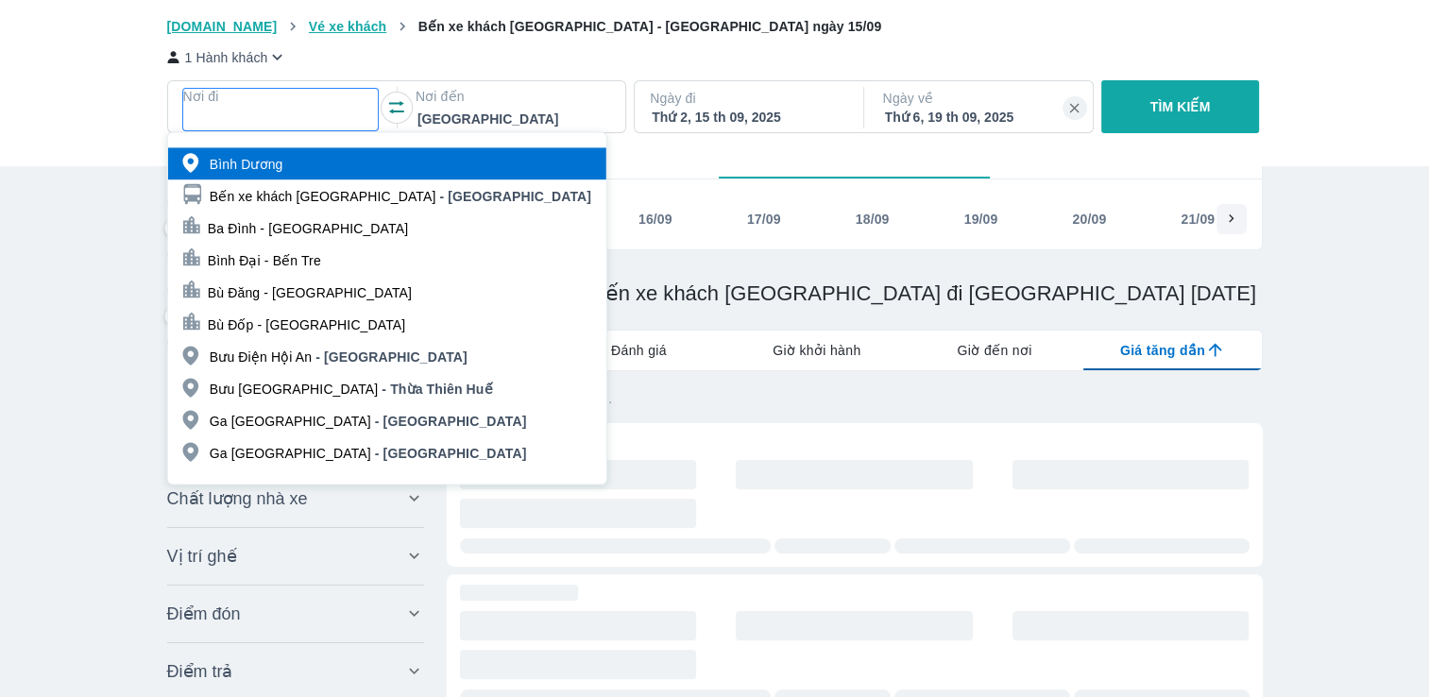
click at [364, 169] on div "Bình Dương" at bounding box center [387, 163] width 438 height 32
type input "97.9166666666667"
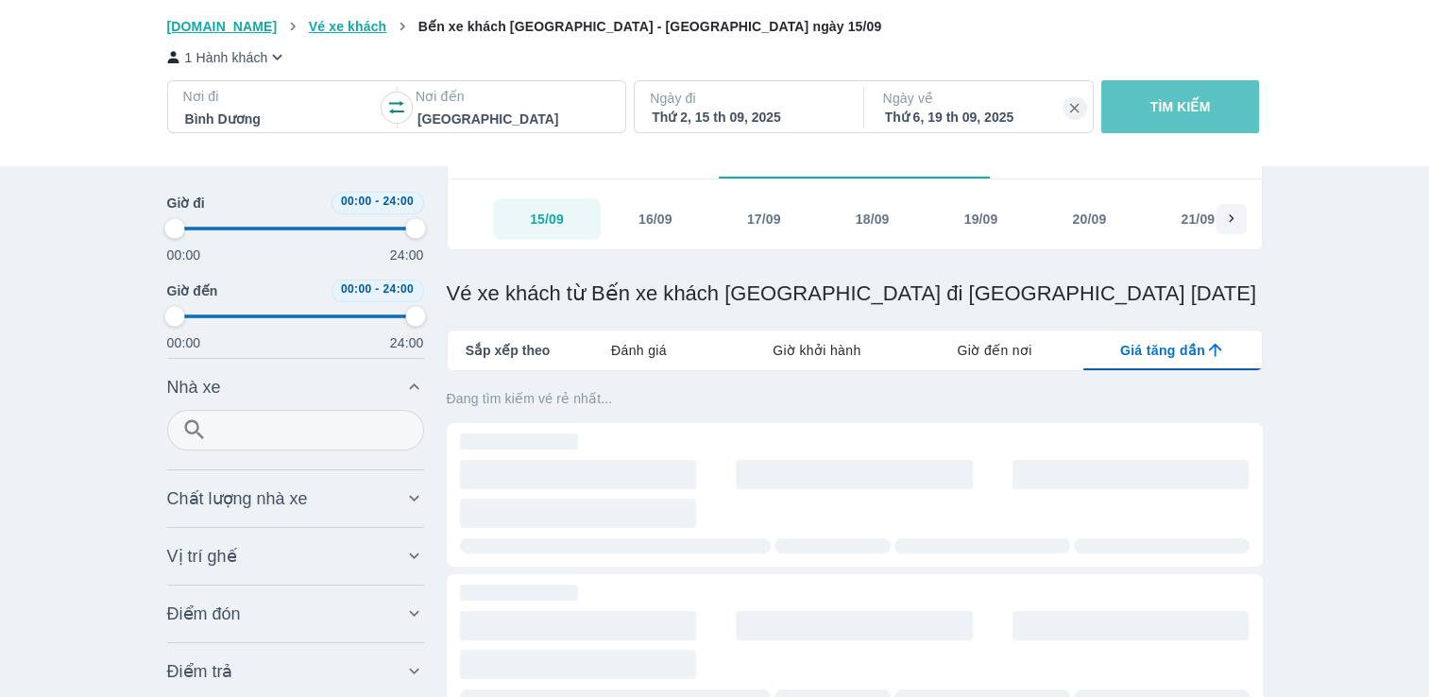
click at [1207, 89] on button "TÌM KIẾM" at bounding box center [1180, 106] width 158 height 53
type input "97.9166666666667"
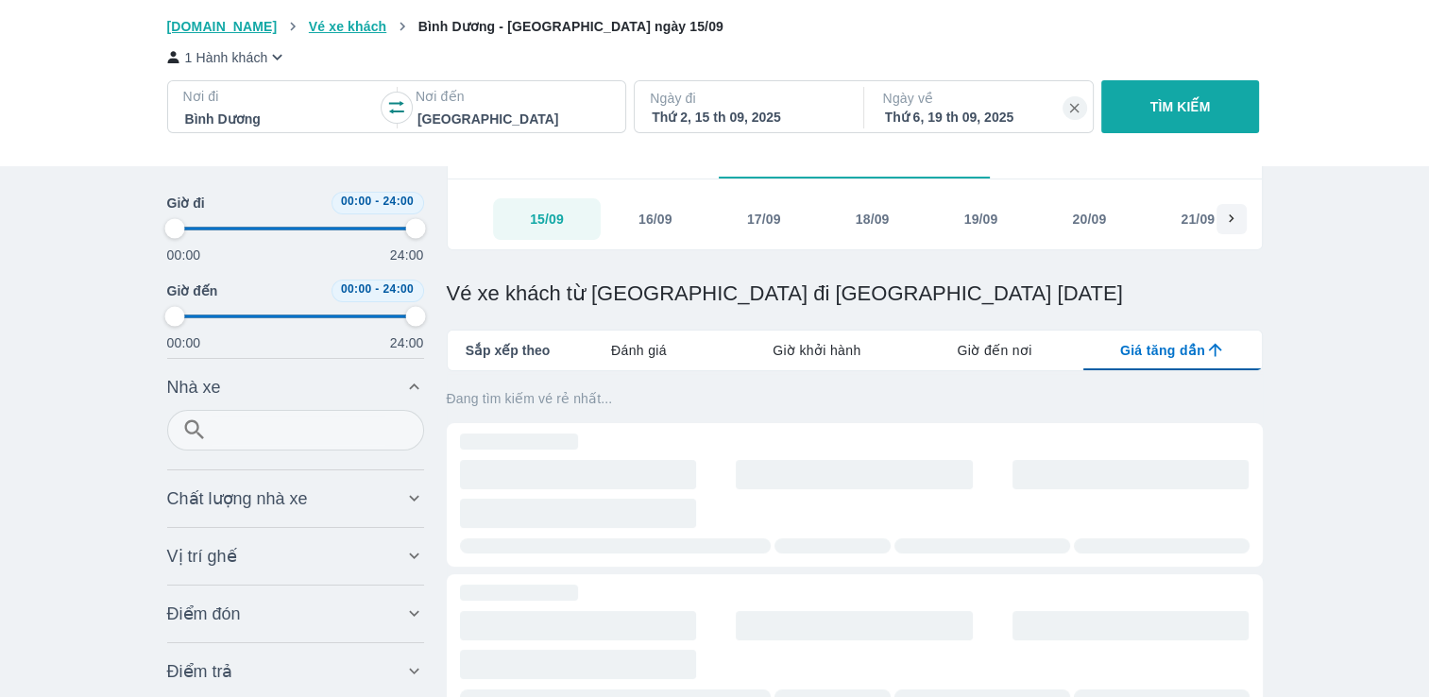
type input "97.9166666666667"
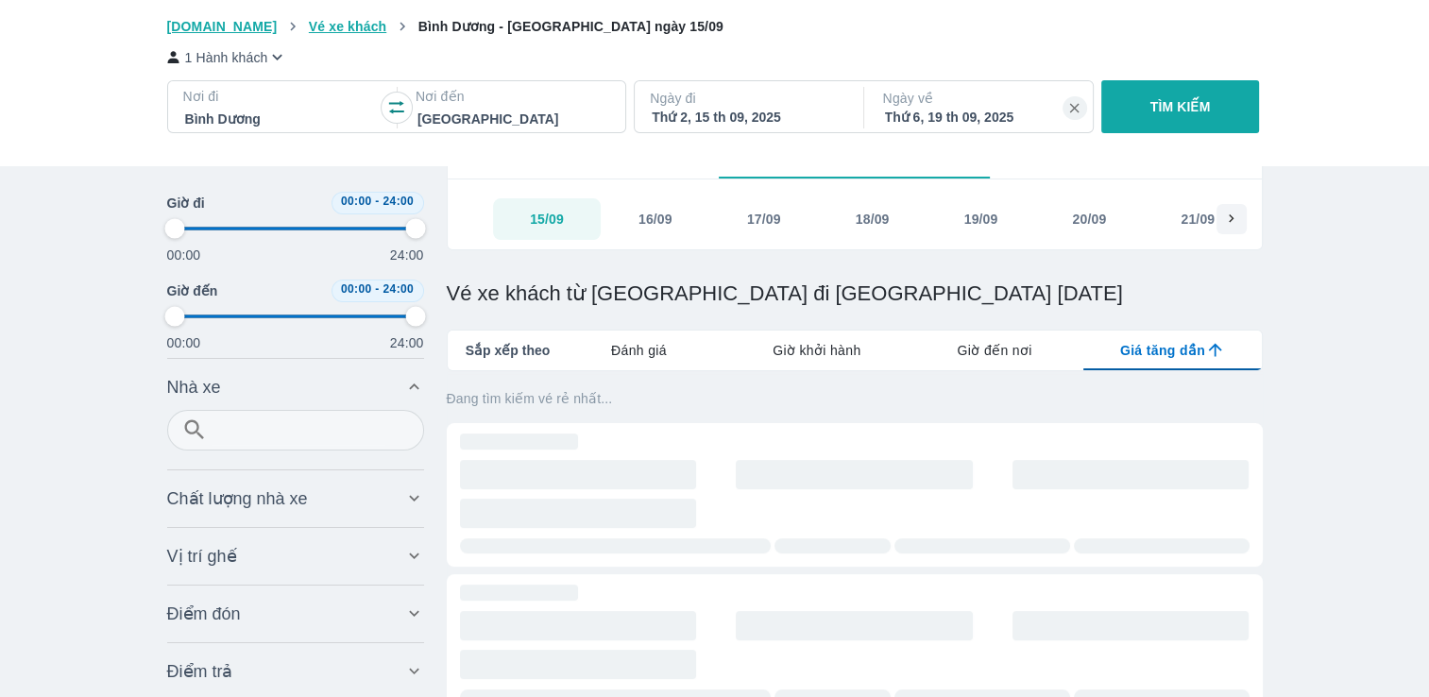
type input "97.9166666666667"
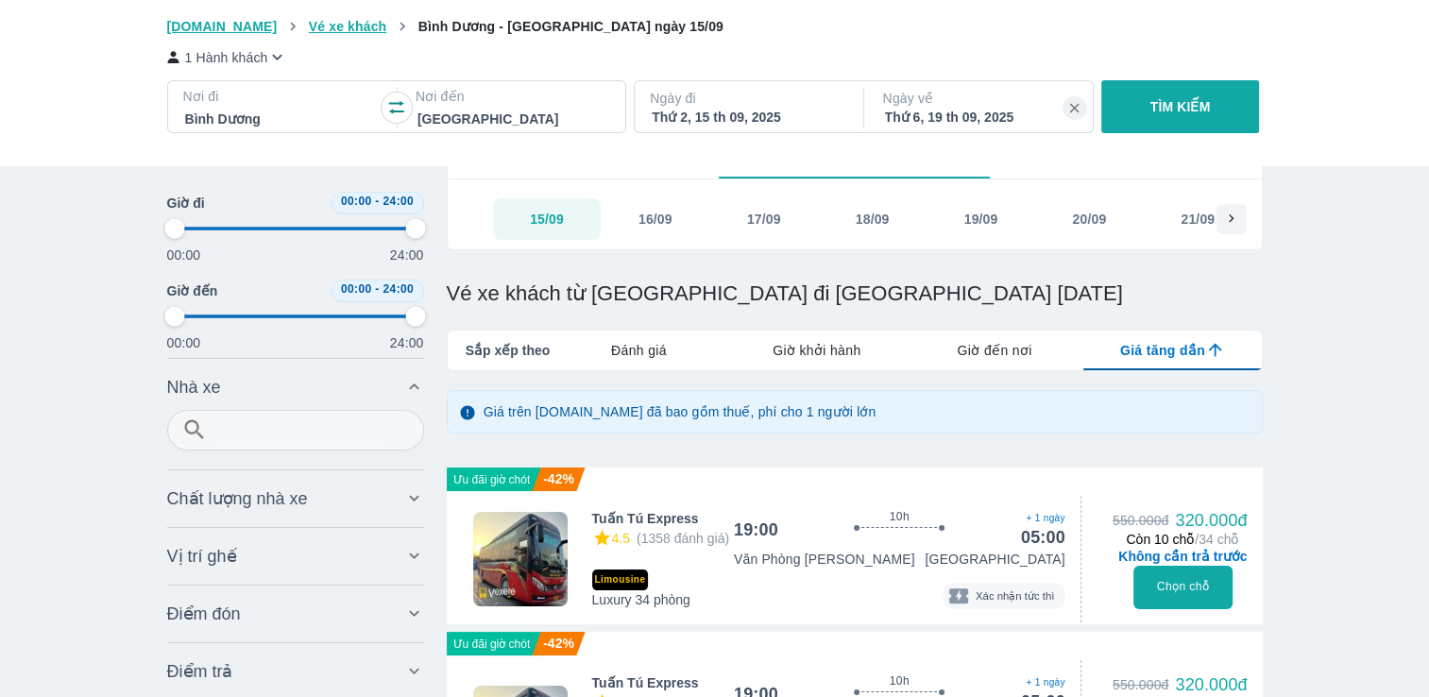
type input "97.9166666666667"
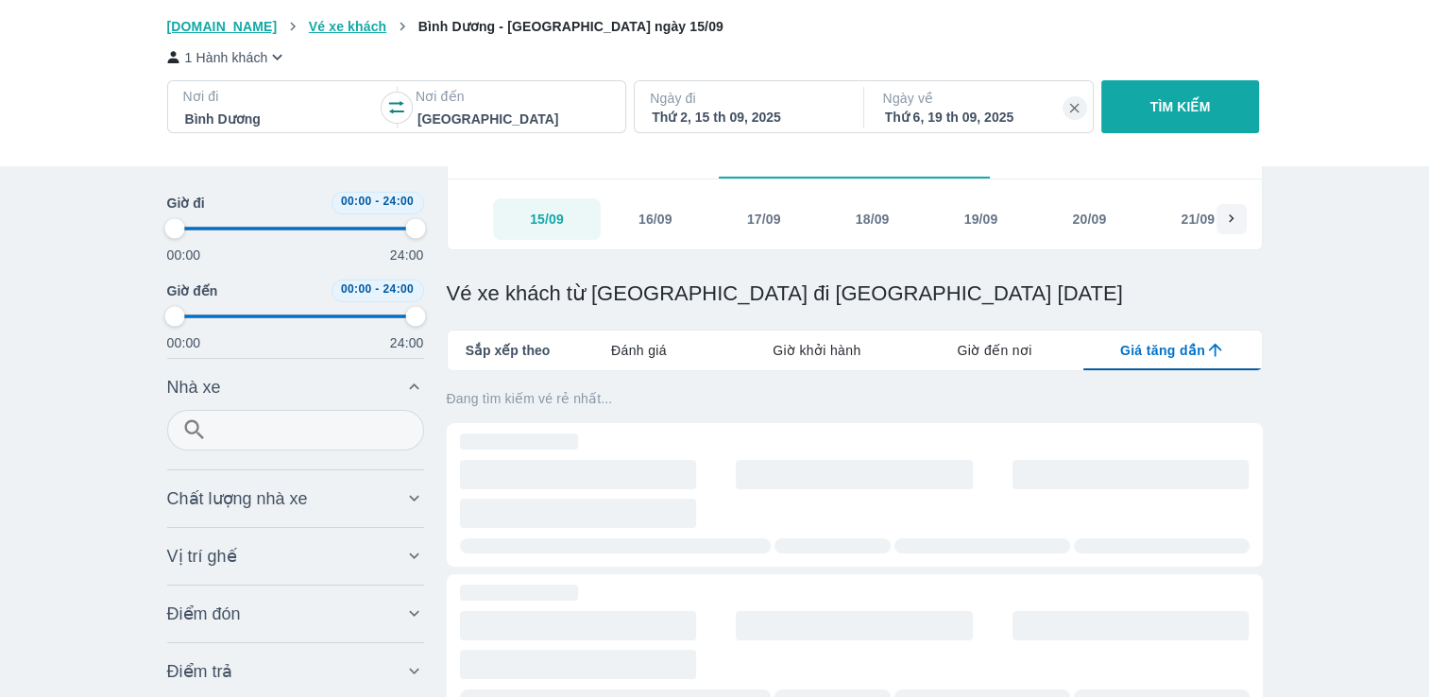
type input "97.9166666666667"
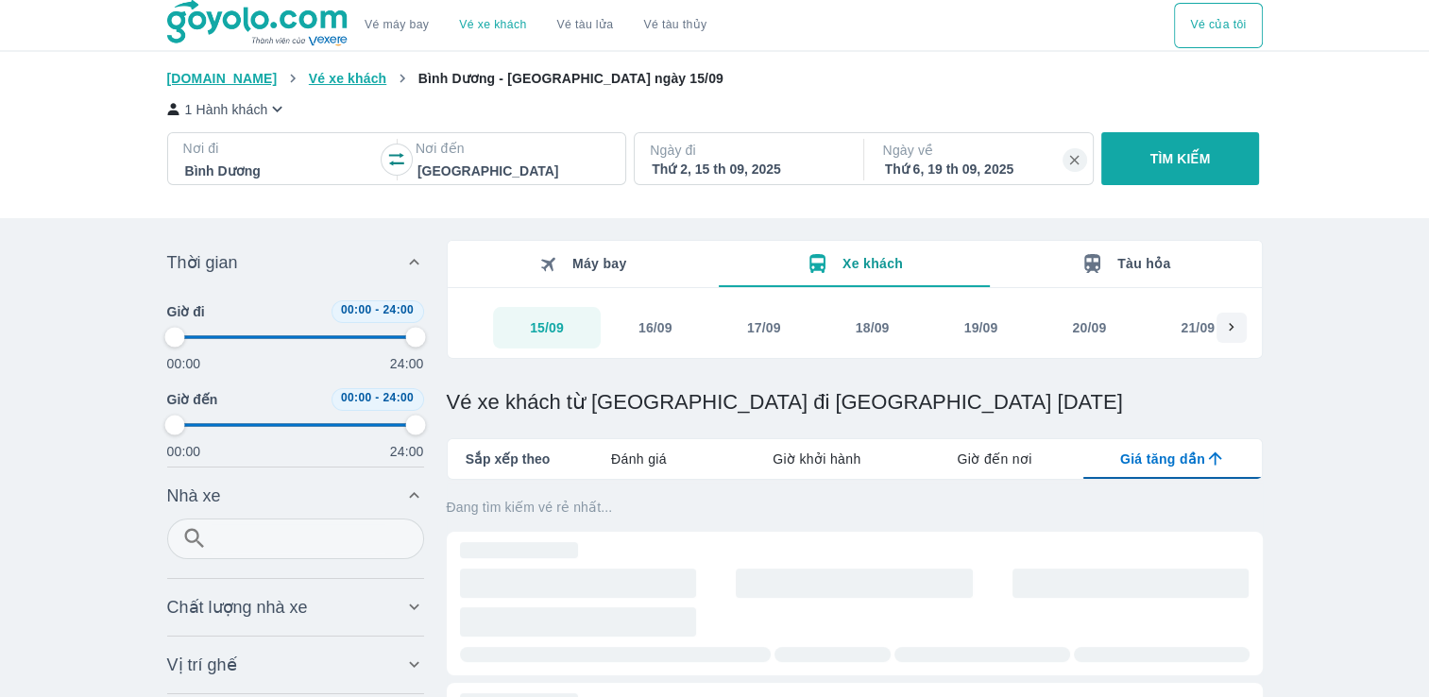
type input "97.9166666666667"
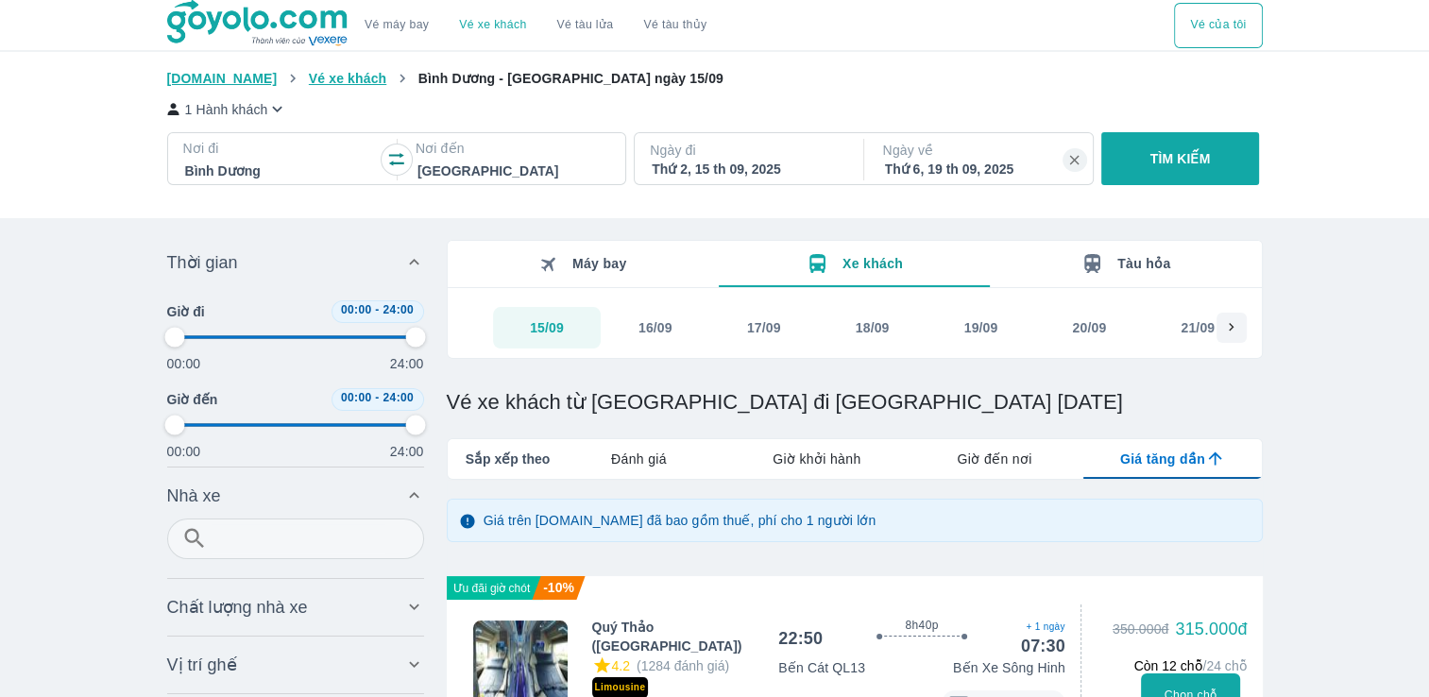
type input "97.9166666666667"
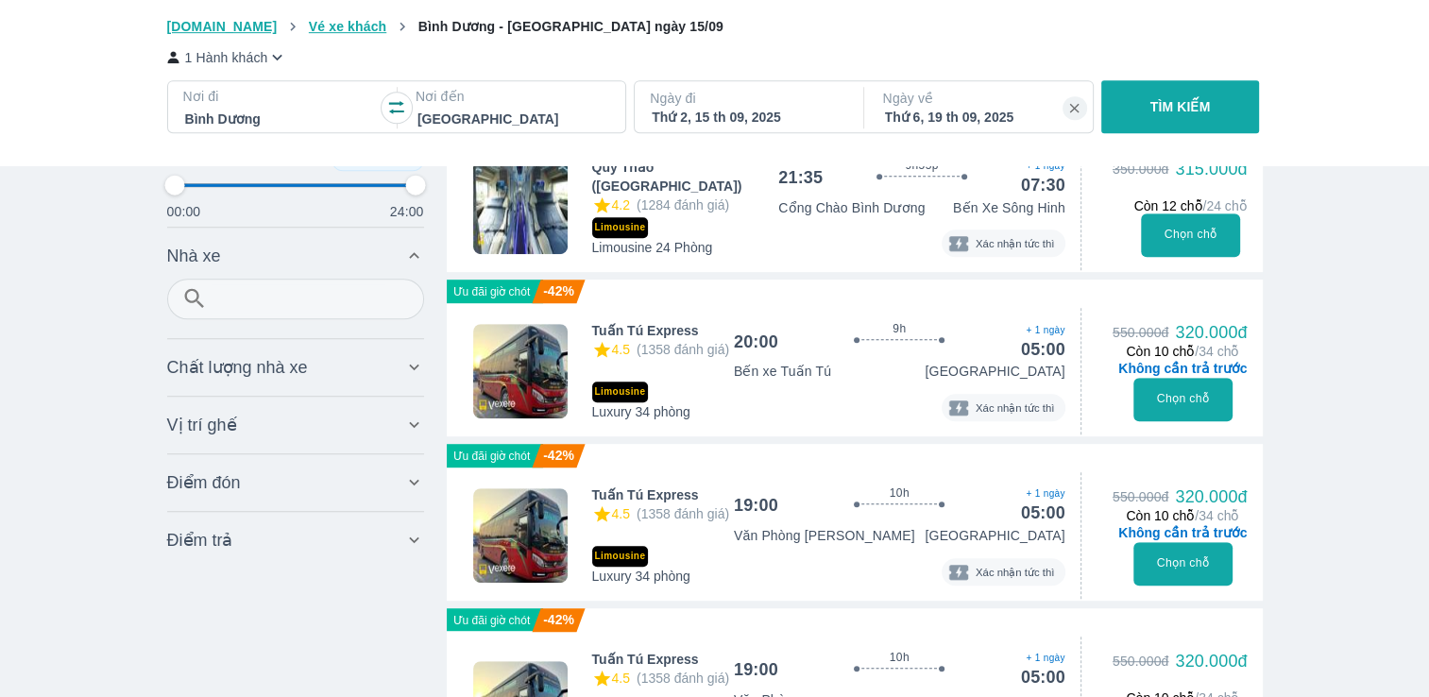
scroll to position [1175, 0]
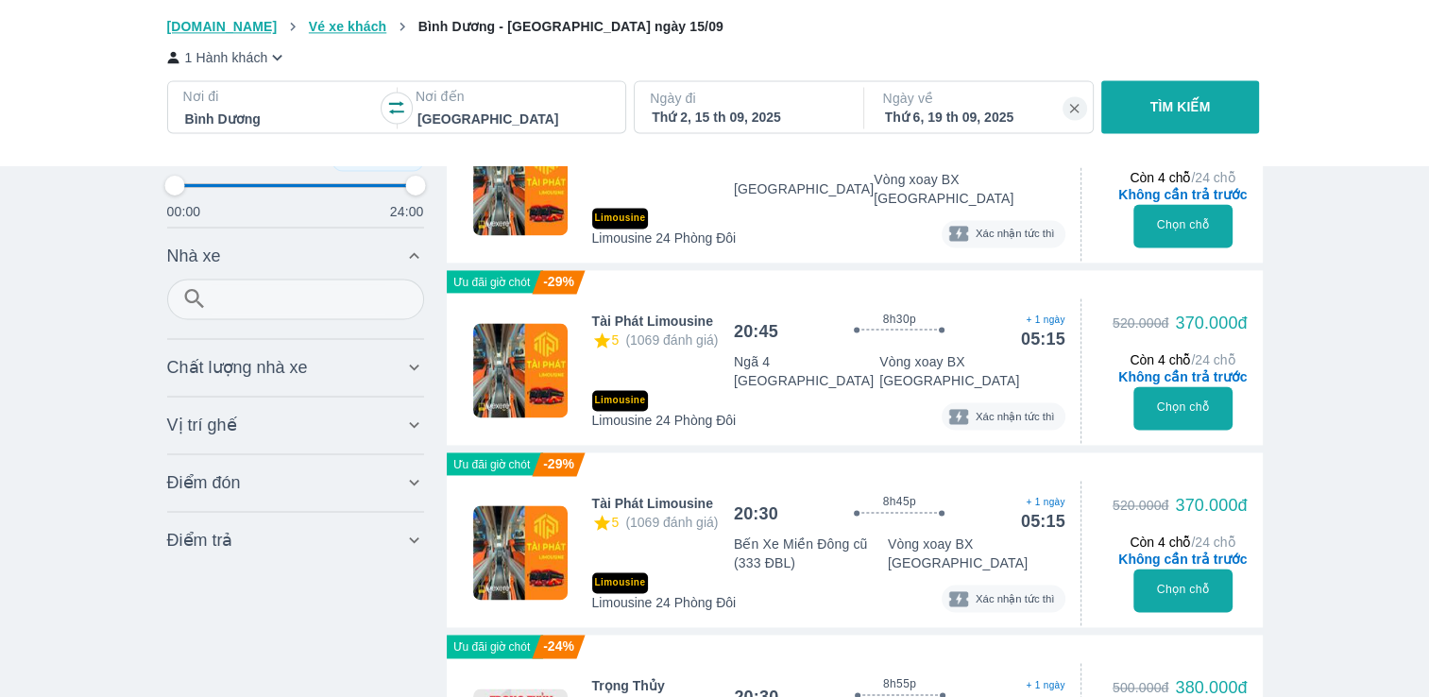
type input "97.9166666666667"
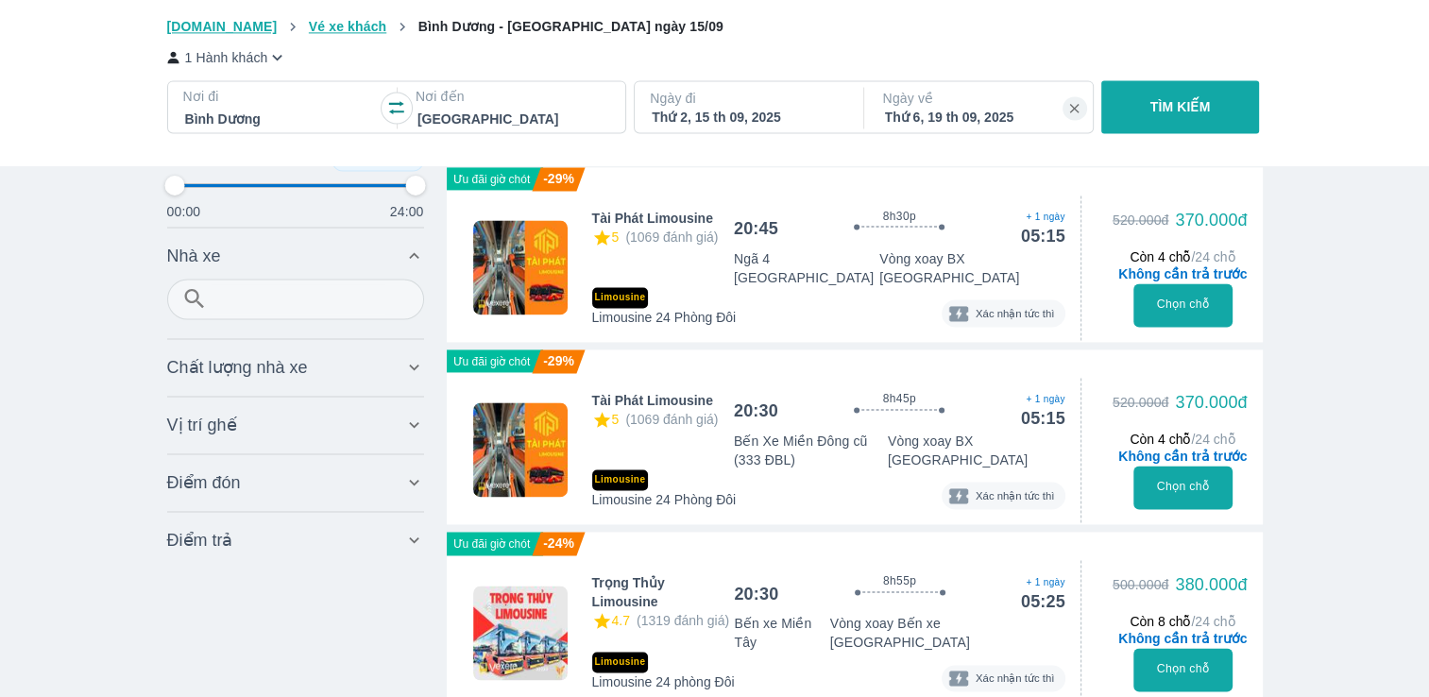
type input "97.9166666666667"
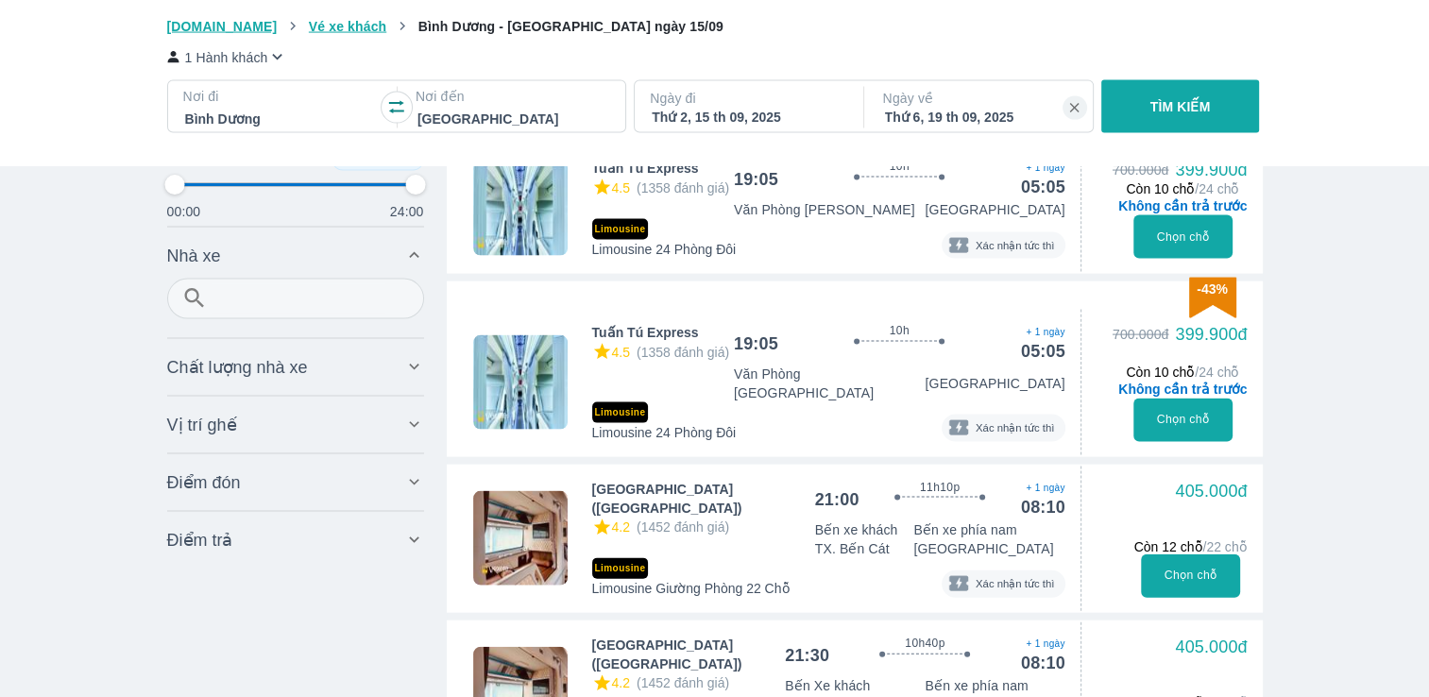
scroll to position [3946, 0]
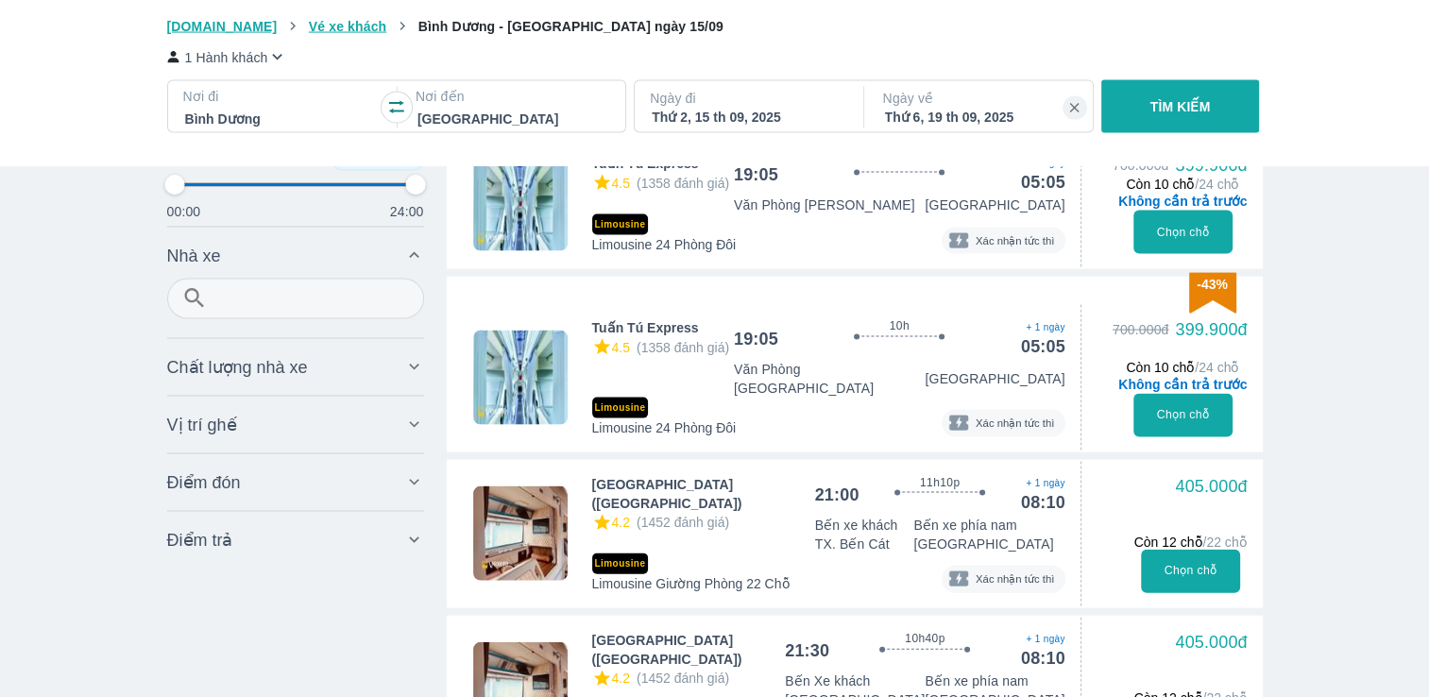
type input "97.9166666666667"
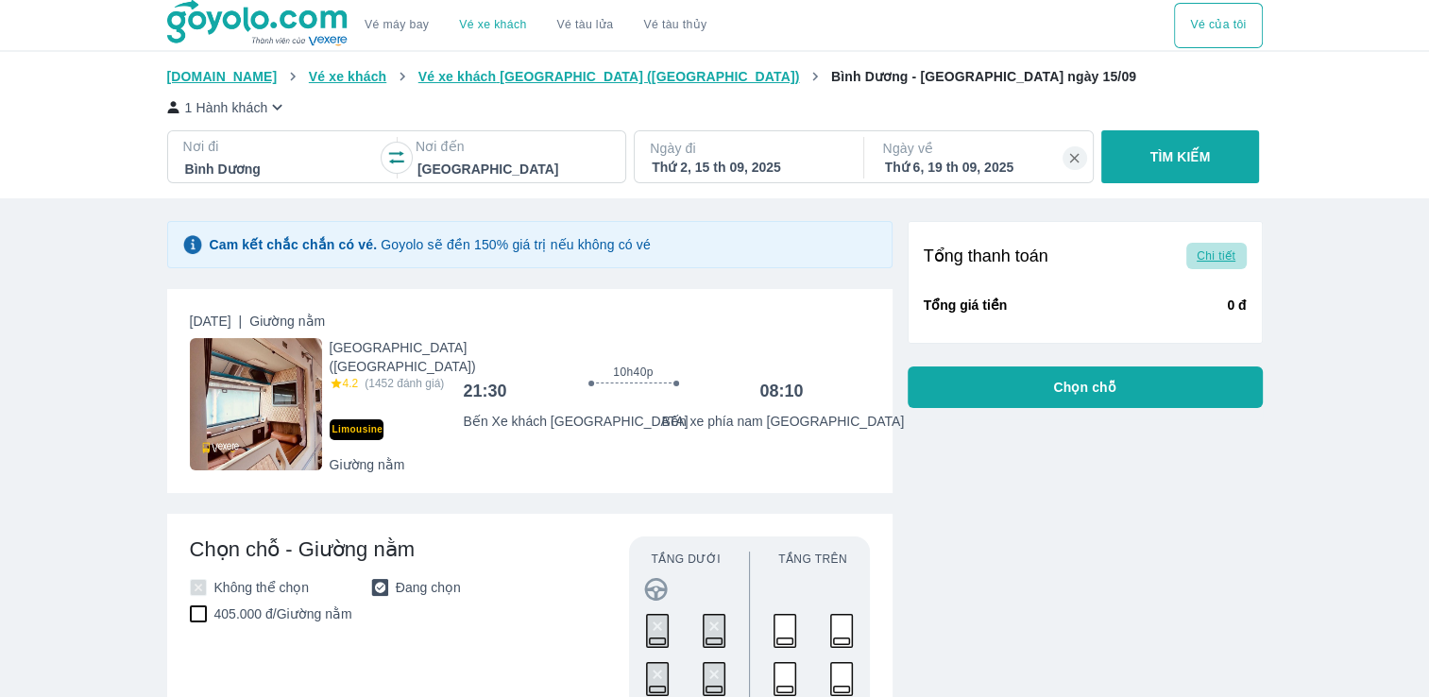
click at [1212, 262] on span "Chi tiết" at bounding box center [1215, 255] width 39 height 15
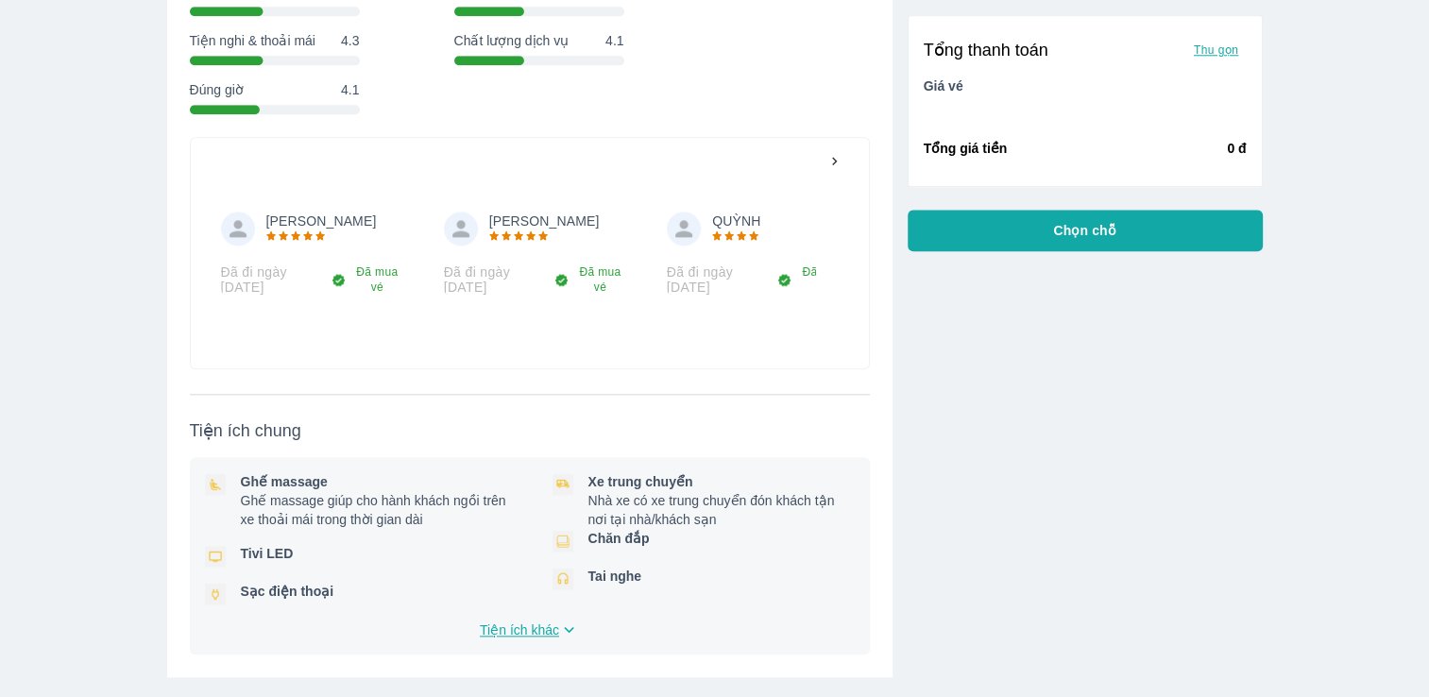
scroll to position [2030, 0]
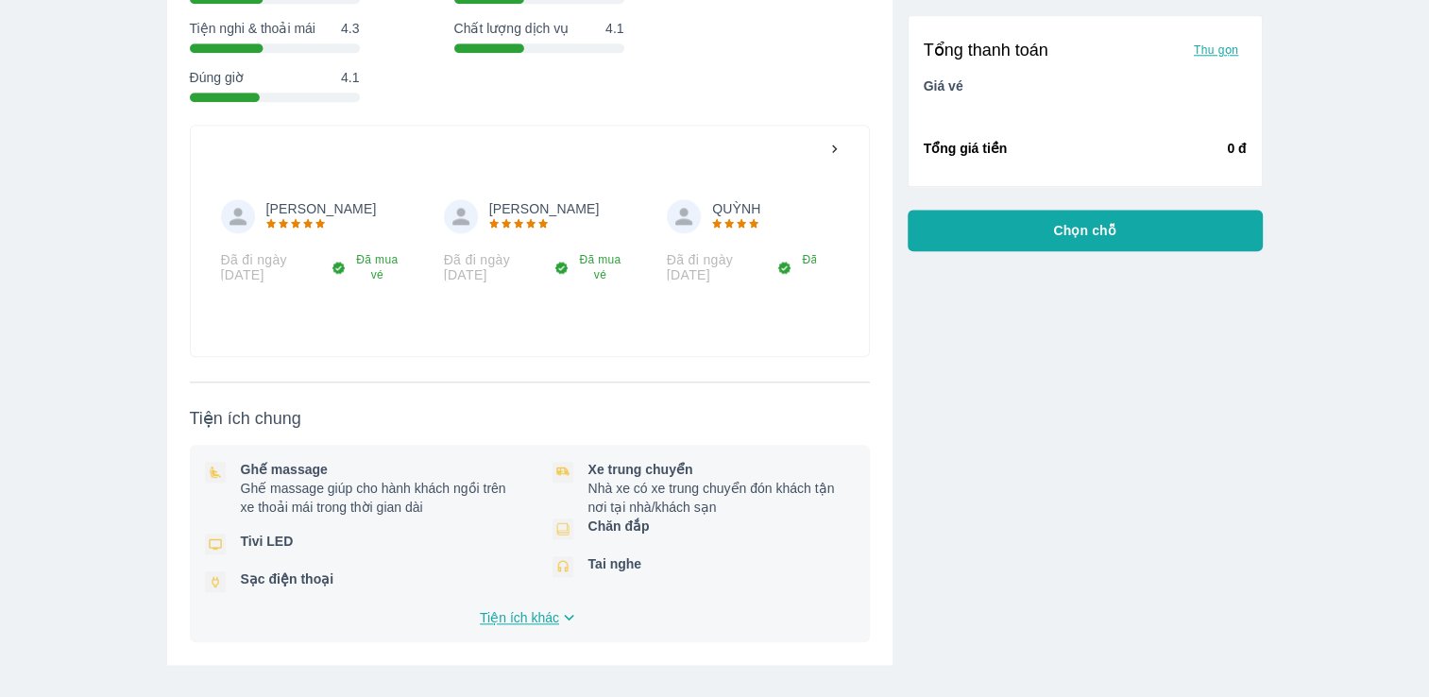
click at [533, 608] on span "Tiện ích khác" at bounding box center [519, 617] width 79 height 19
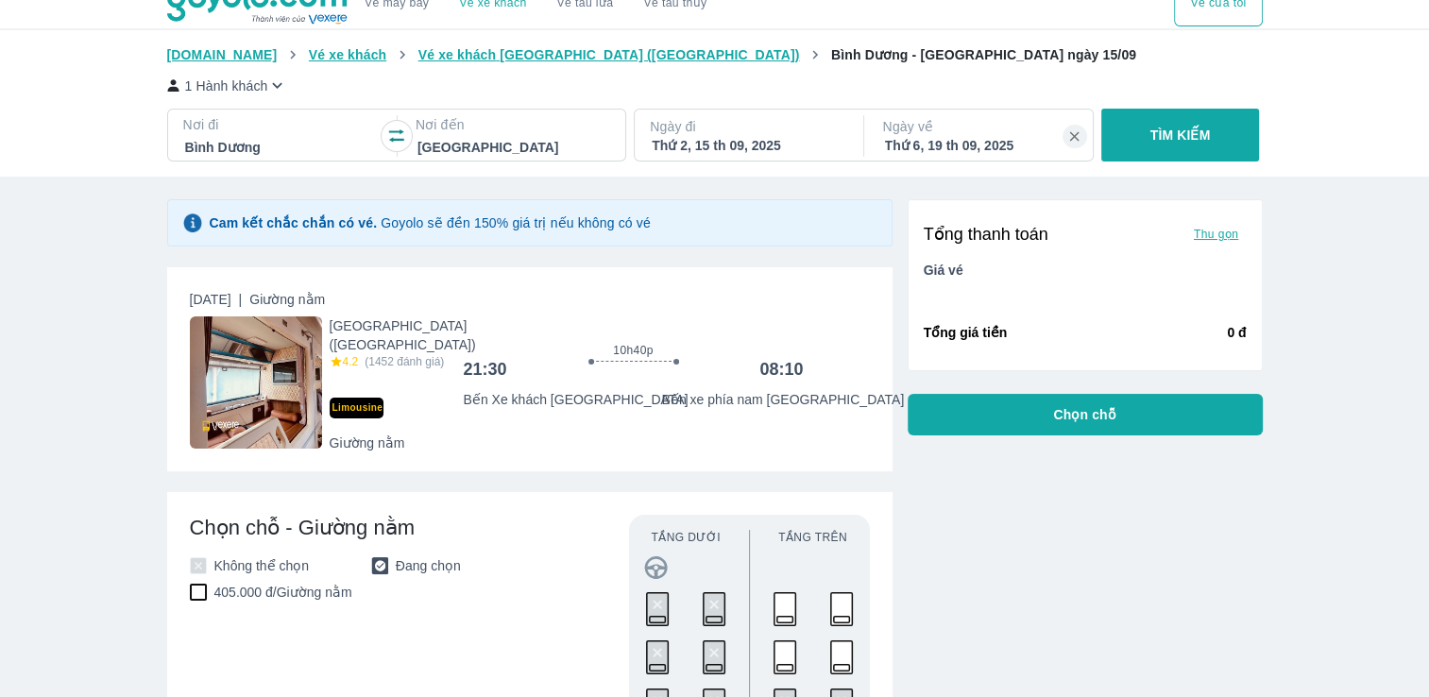
scroll to position [0, 0]
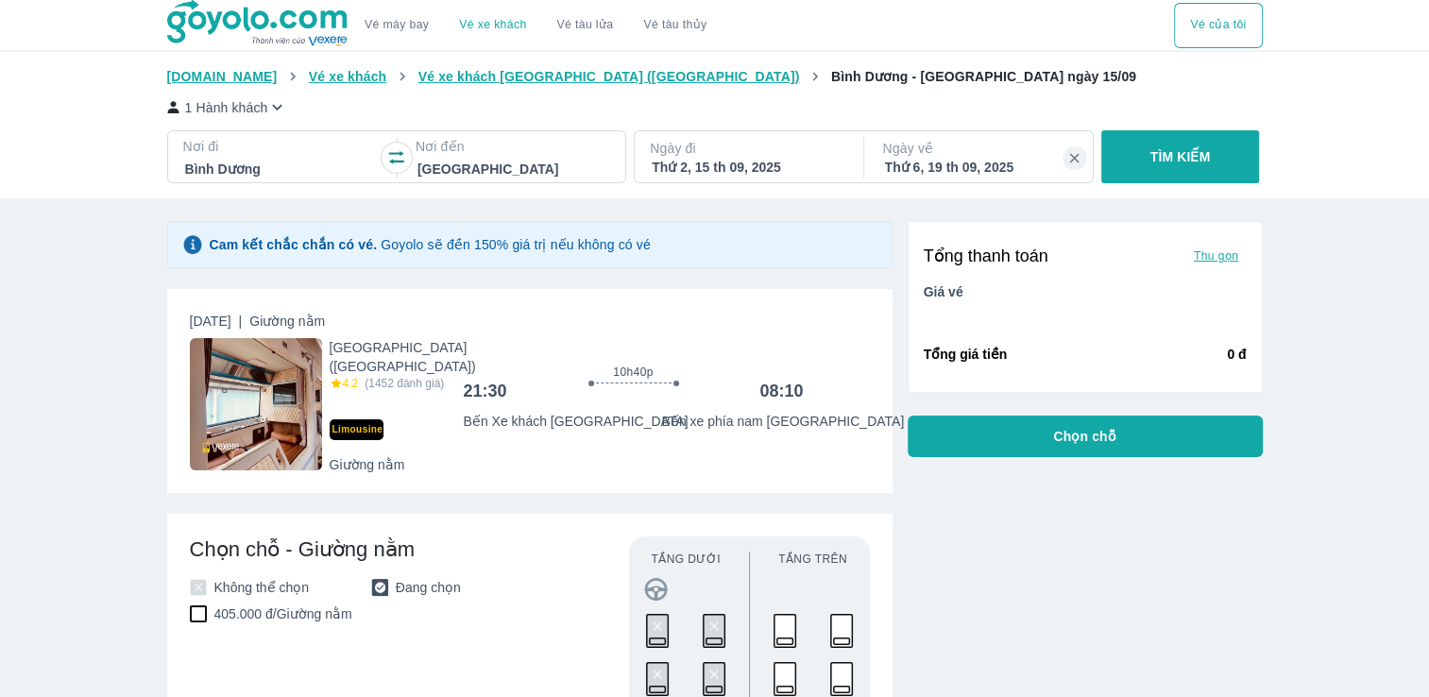
click at [276, 108] on icon "button" at bounding box center [277, 107] width 20 height 20
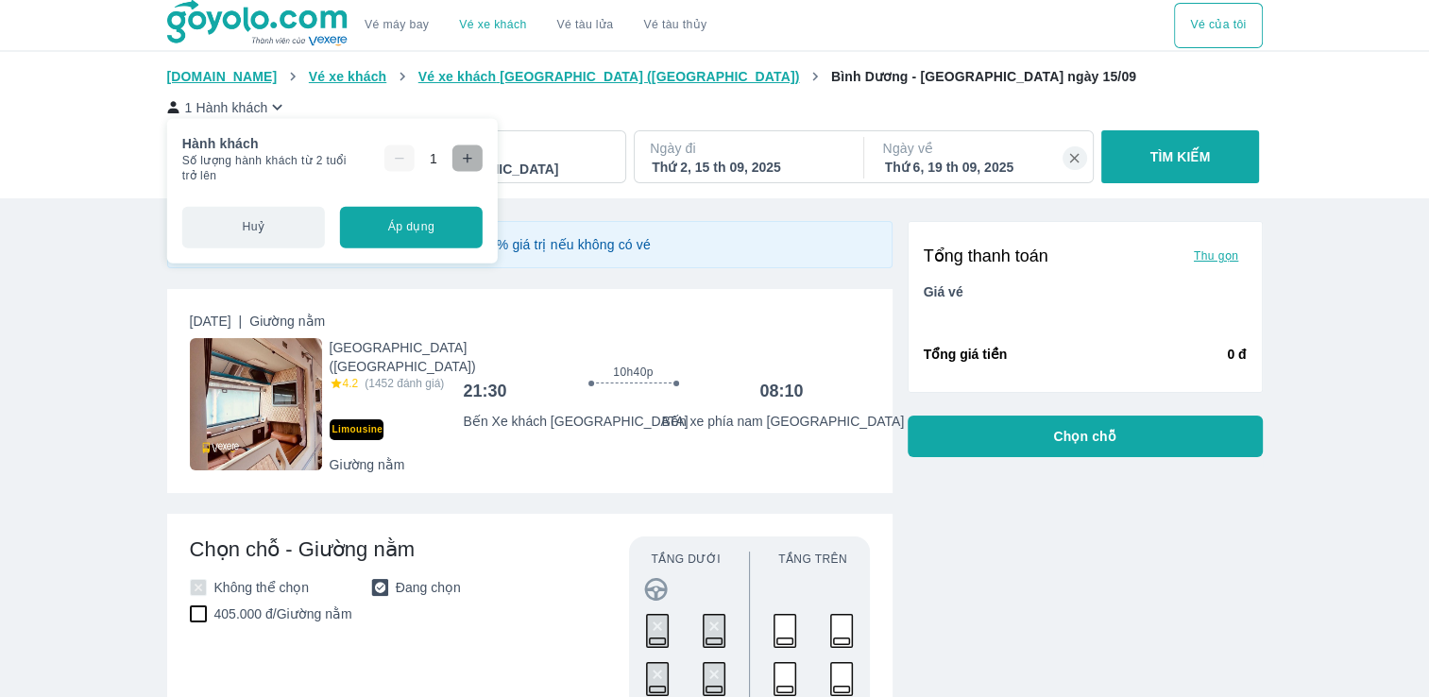
click at [468, 157] on icon "button" at bounding box center [467, 158] width 15 height 15
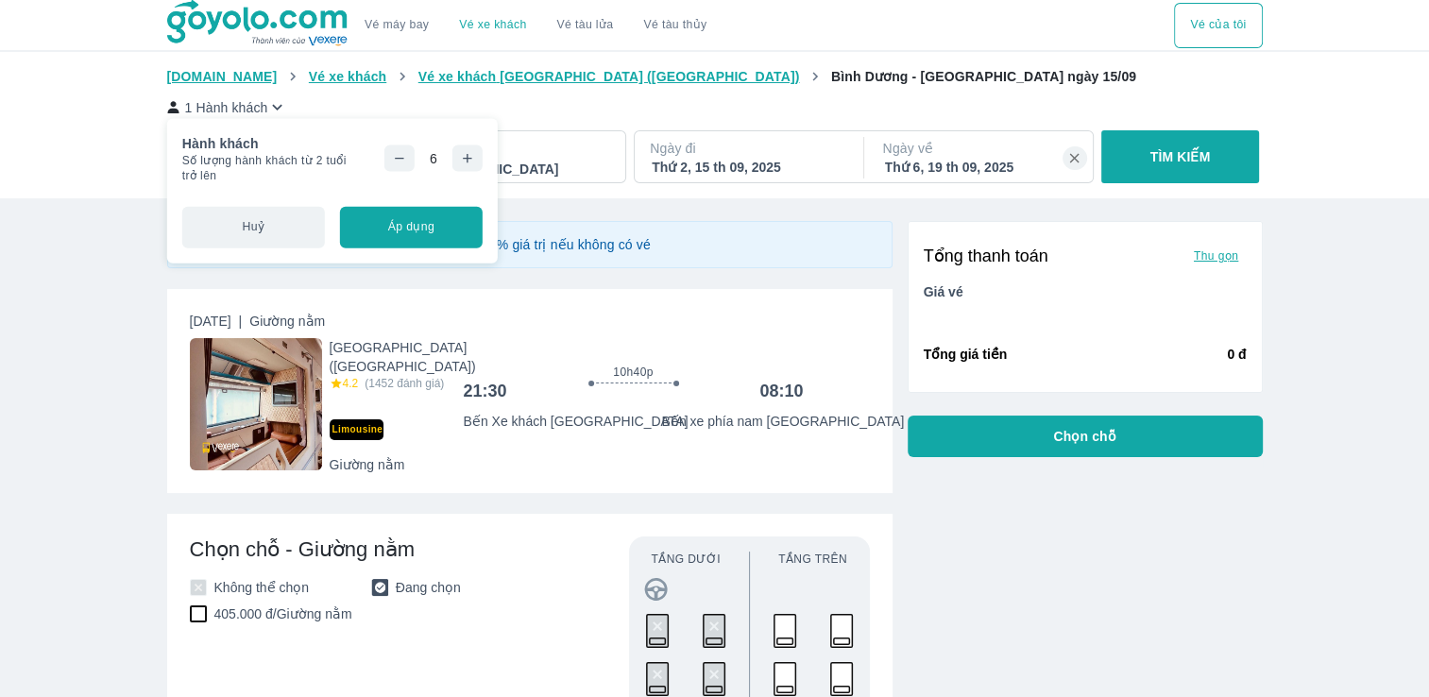
click at [468, 157] on icon "button" at bounding box center [467, 158] width 15 height 15
click at [421, 229] on button "Áp dụng" at bounding box center [411, 227] width 143 height 42
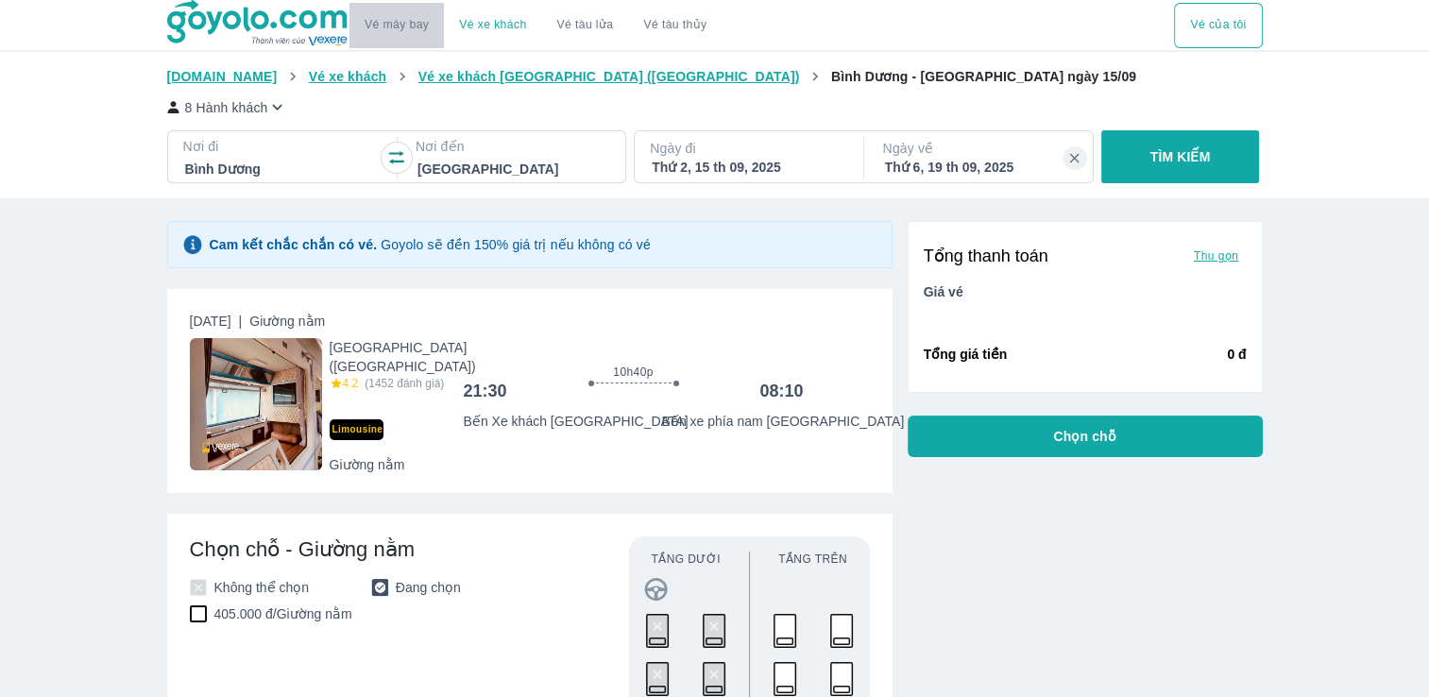
click at [403, 37] on button "Vé máy bay" at bounding box center [396, 25] width 94 height 45
click at [412, 28] on link "Vé máy bay" at bounding box center [396, 25] width 64 height 14
